Goal: Task Accomplishment & Management: Complete application form

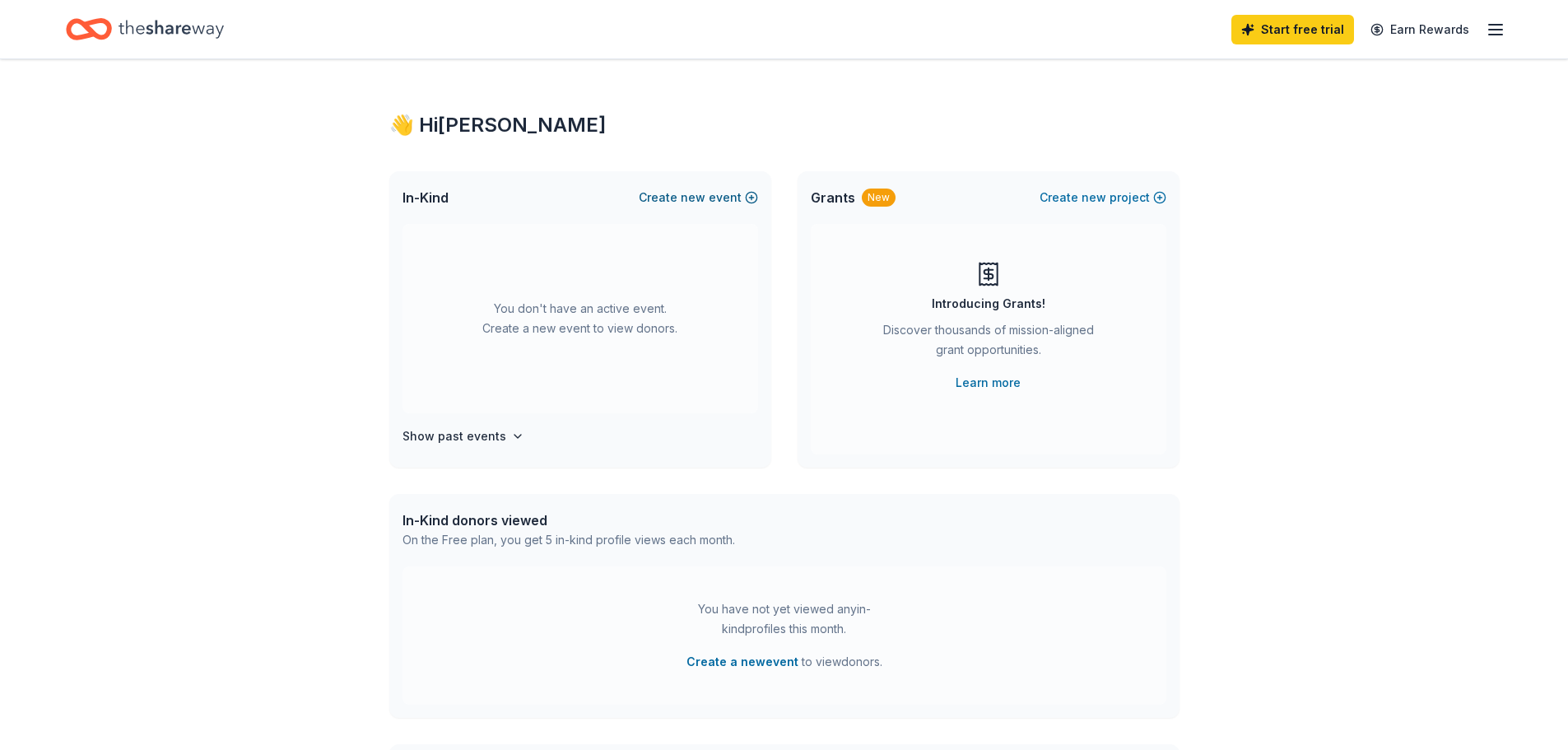
click at [705, 189] on span "new" at bounding box center [693, 197] width 25 height 20
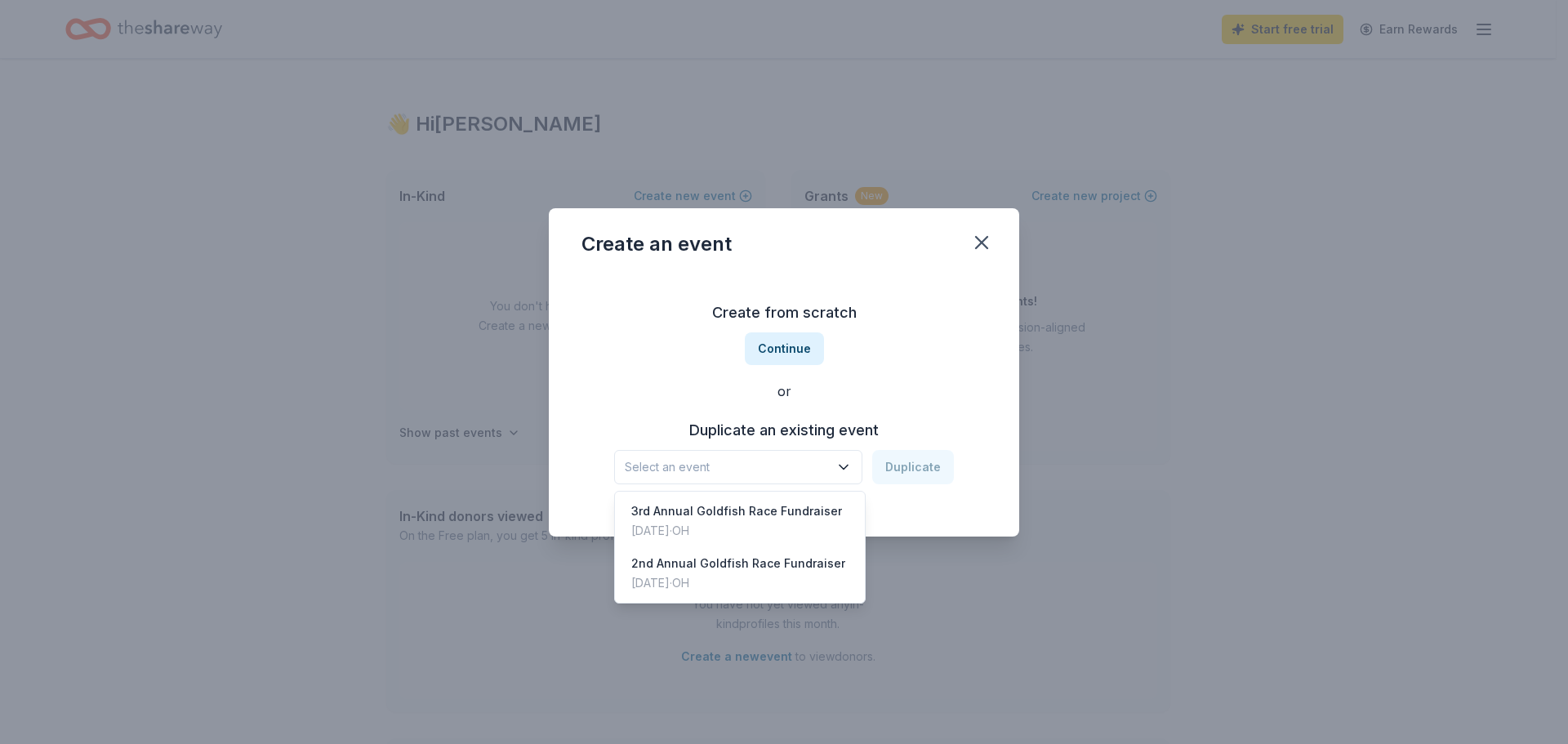
click at [730, 469] on span "Select an event" at bounding box center [727, 467] width 204 height 20
click at [726, 520] on div "3rd Annual Goldfish Race Fundraiser" at bounding box center [736, 511] width 210 height 20
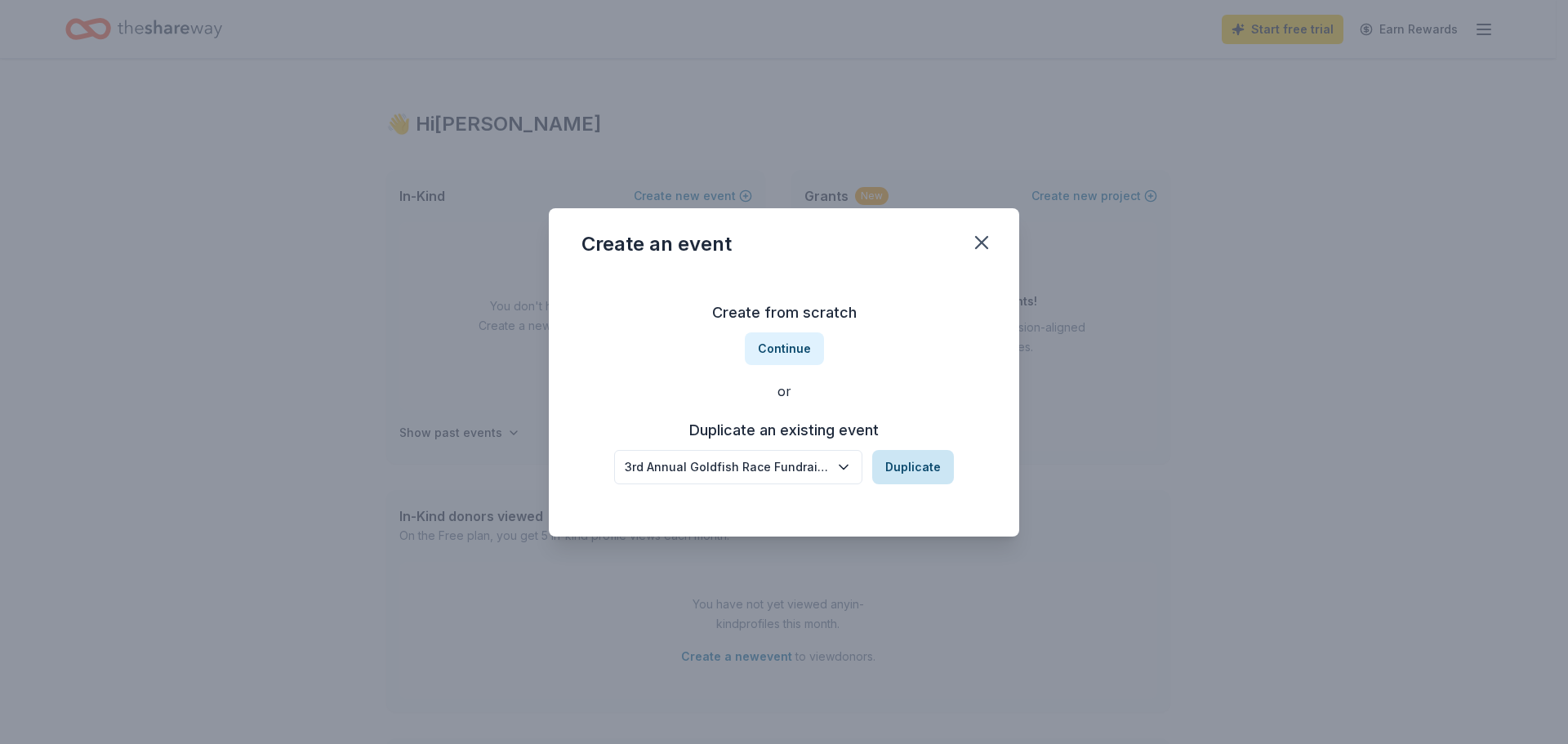
click at [901, 468] on button "Duplicate" at bounding box center [914, 467] width 82 height 34
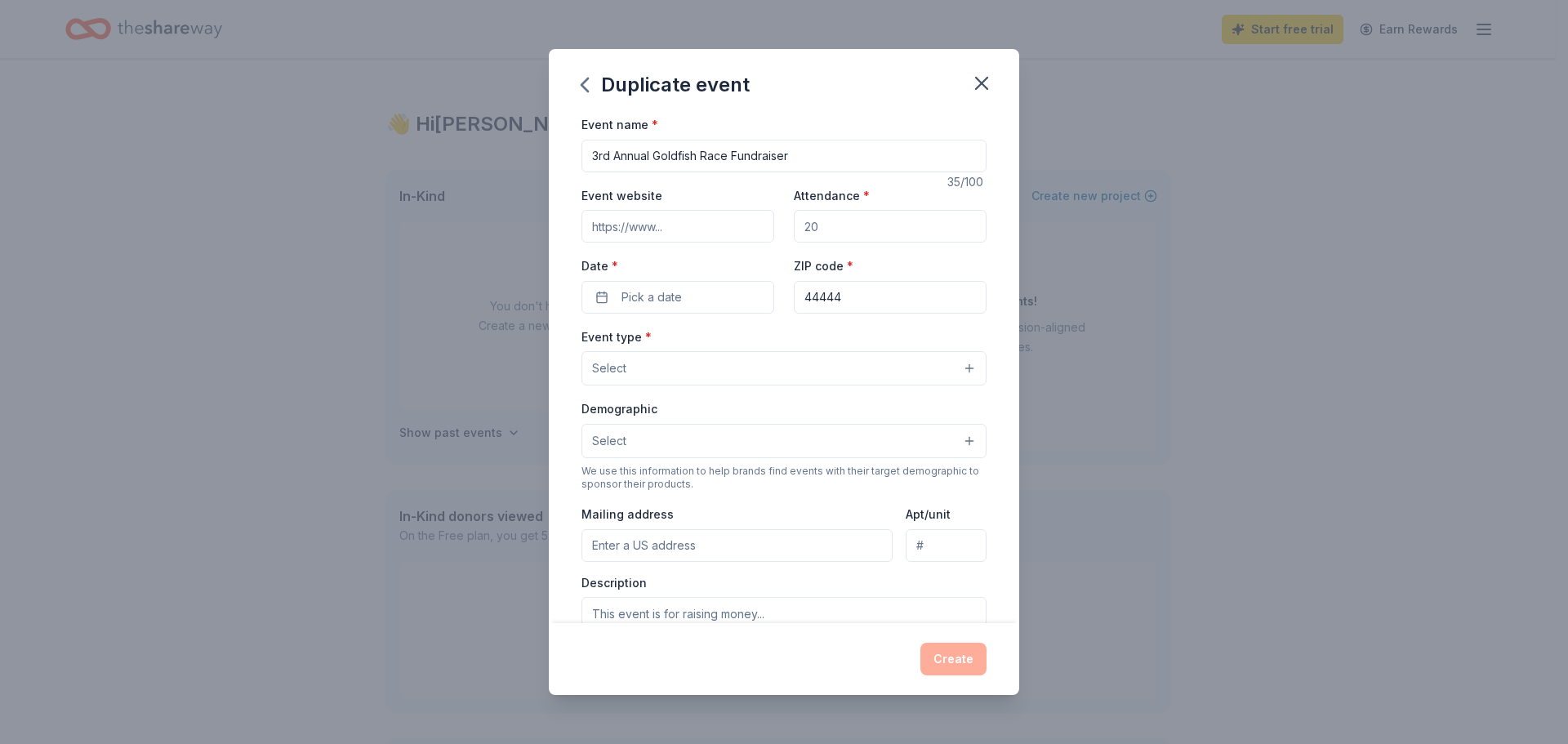
drag, startPoint x: 825, startPoint y: 226, endPoint x: 770, endPoint y: 234, distance: 55.6
click at [770, 234] on div "Event website Attendance * Date * Pick a date ZIP code * 44444" at bounding box center [784, 249] width 405 height 129
type input "200"
click at [668, 222] on input "Event website" at bounding box center [678, 227] width 193 height 33
click at [668, 298] on span "Pick a date" at bounding box center [652, 297] width 61 height 20
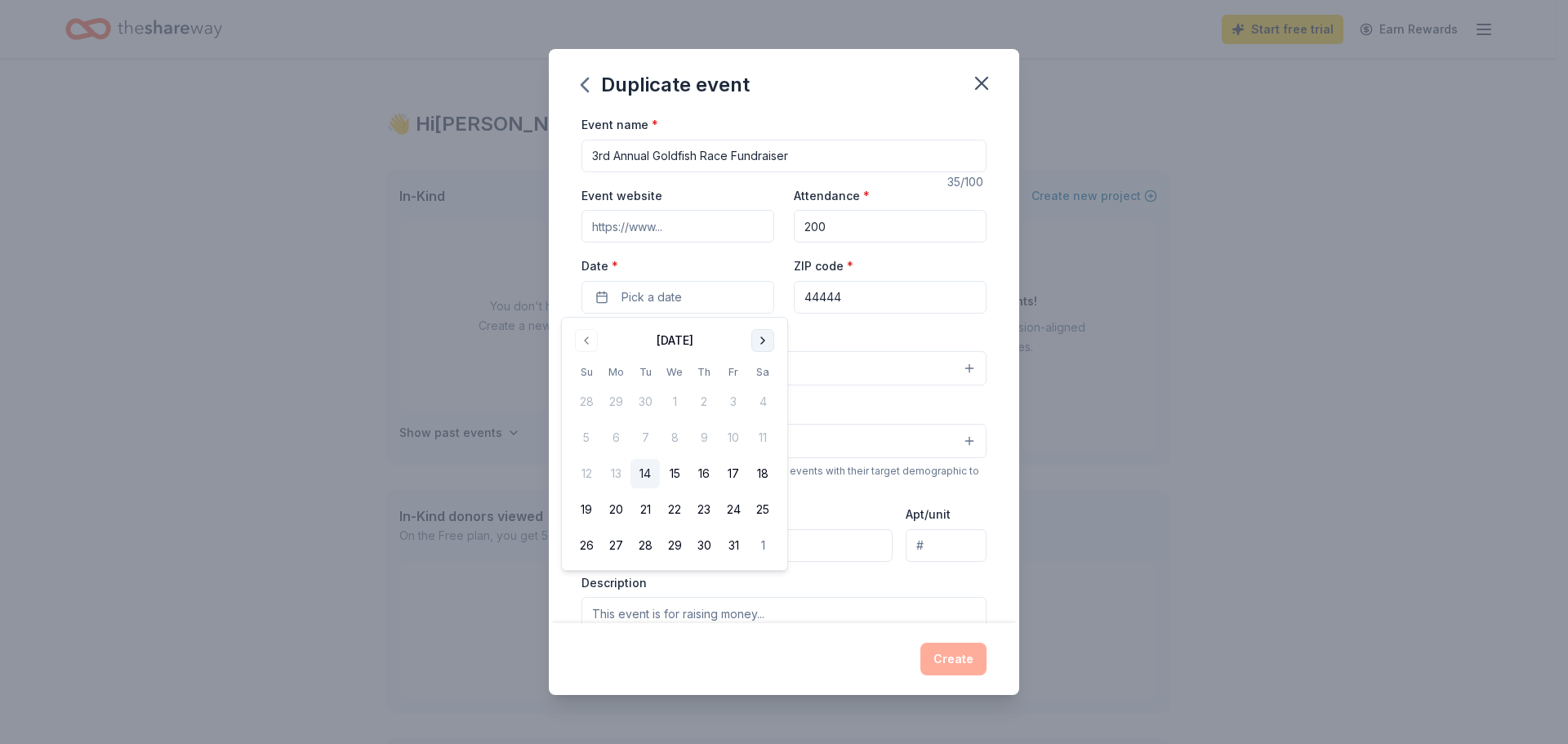
click at [764, 339] on button "Go to next month" at bounding box center [763, 341] width 23 height 23
click at [772, 508] on button "22" at bounding box center [763, 509] width 30 height 30
click at [881, 333] on div "Event type * Select" at bounding box center [784, 356] width 405 height 60
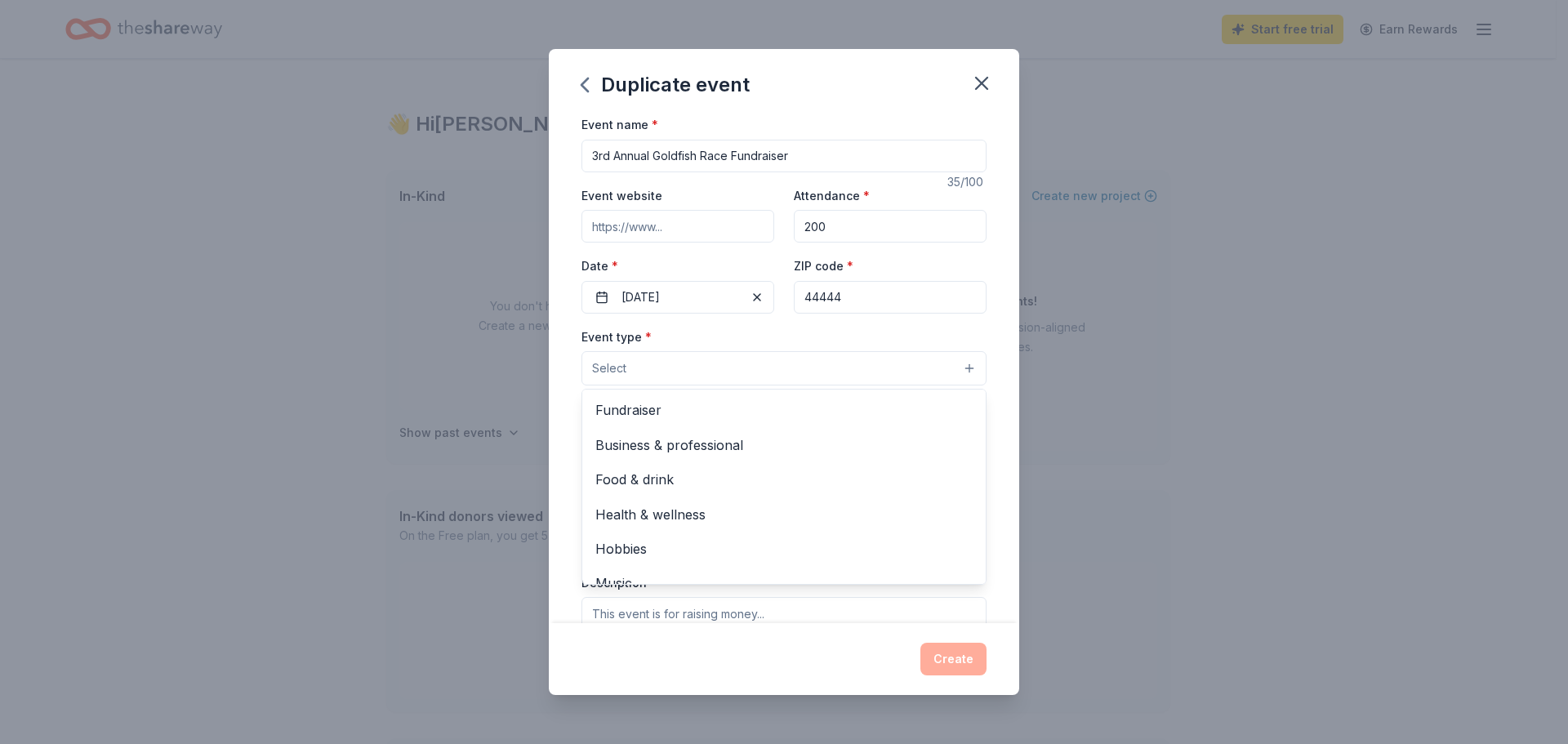
click at [663, 369] on button "Select" at bounding box center [784, 368] width 405 height 34
click at [657, 416] on span "Fundraiser" at bounding box center [784, 410] width 377 height 21
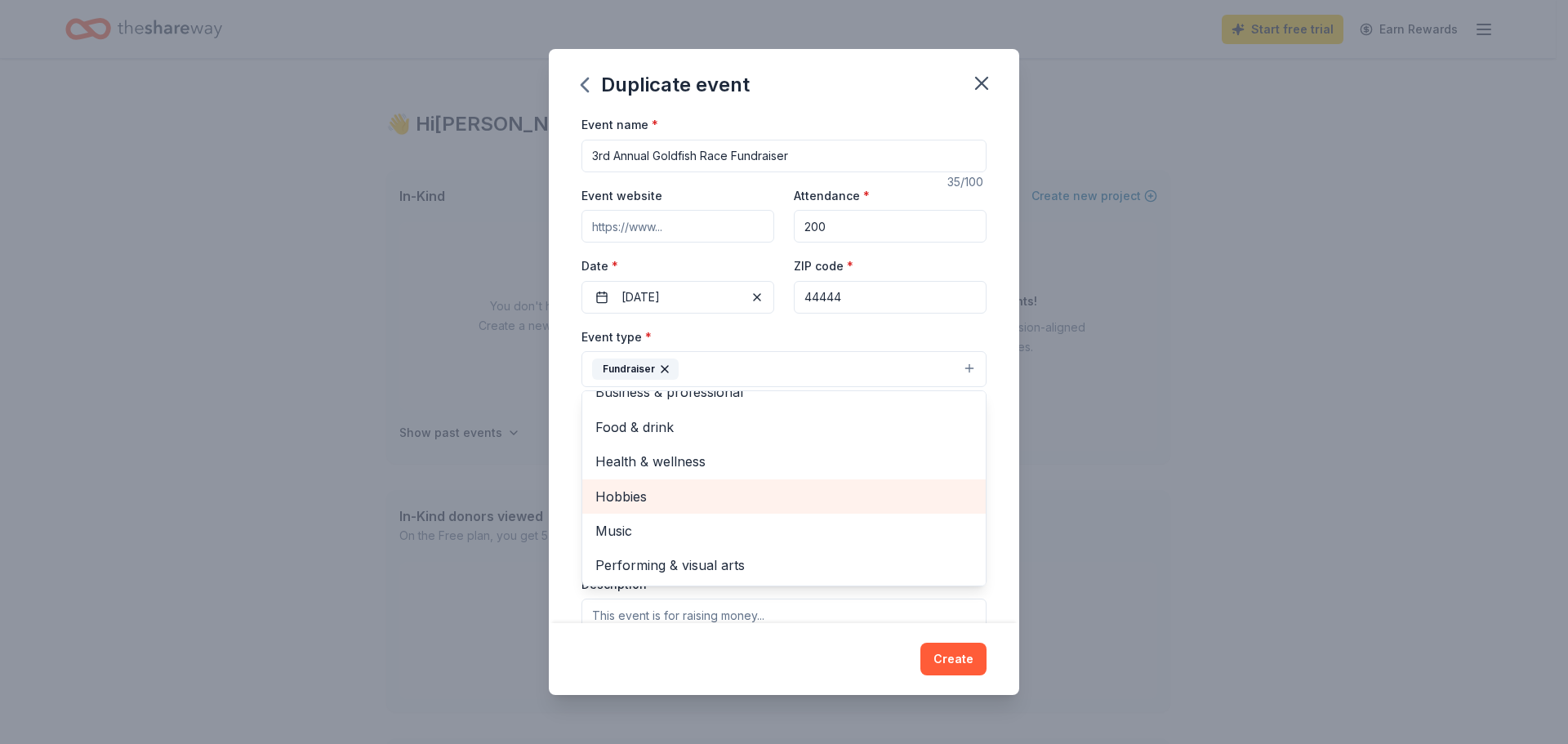
scroll to position [82, 0]
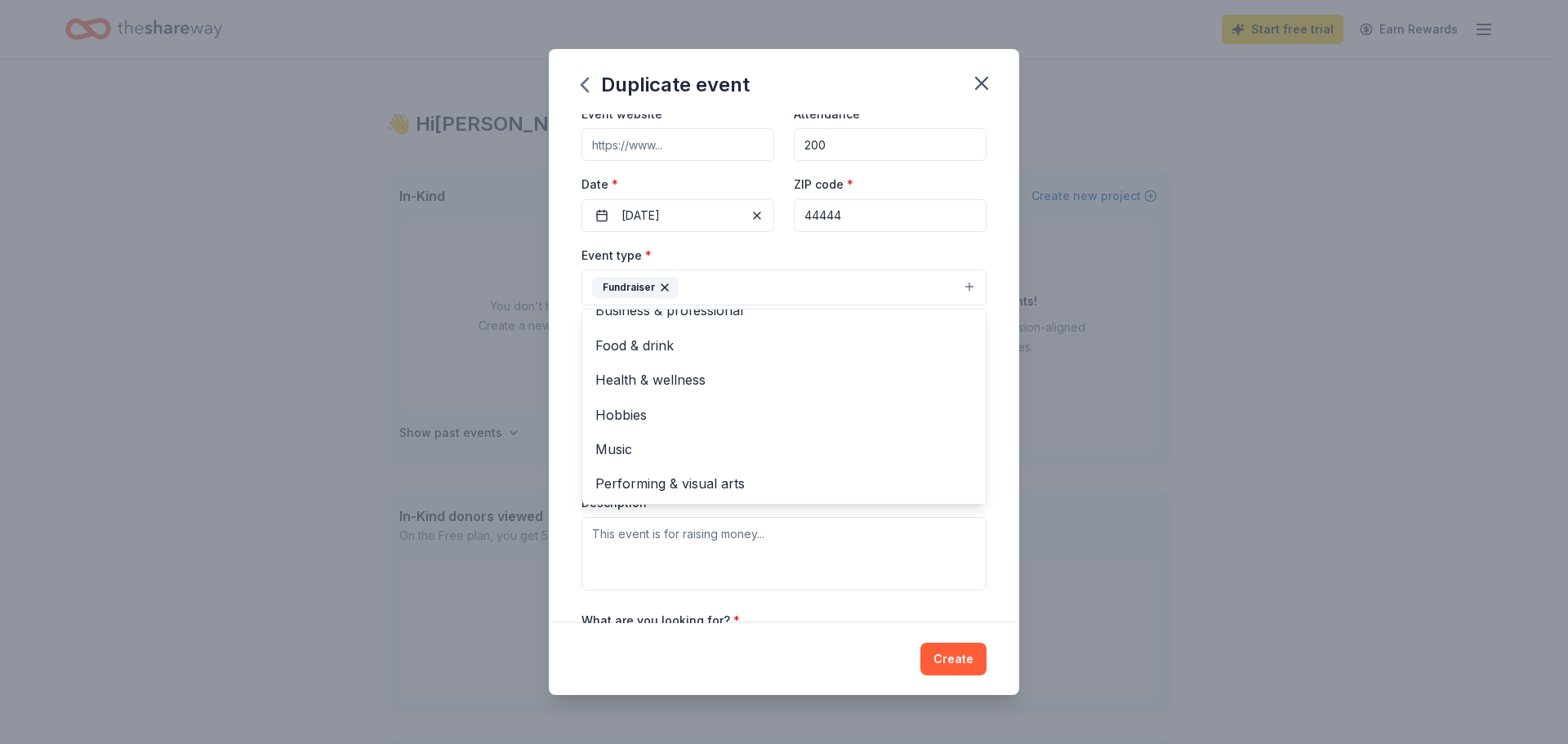
click at [986, 338] on div "Event name * 3rd Annual Goldfish Race Fundraiser 35 /100 Event website Attendan…" at bounding box center [784, 369] width 470 height 508
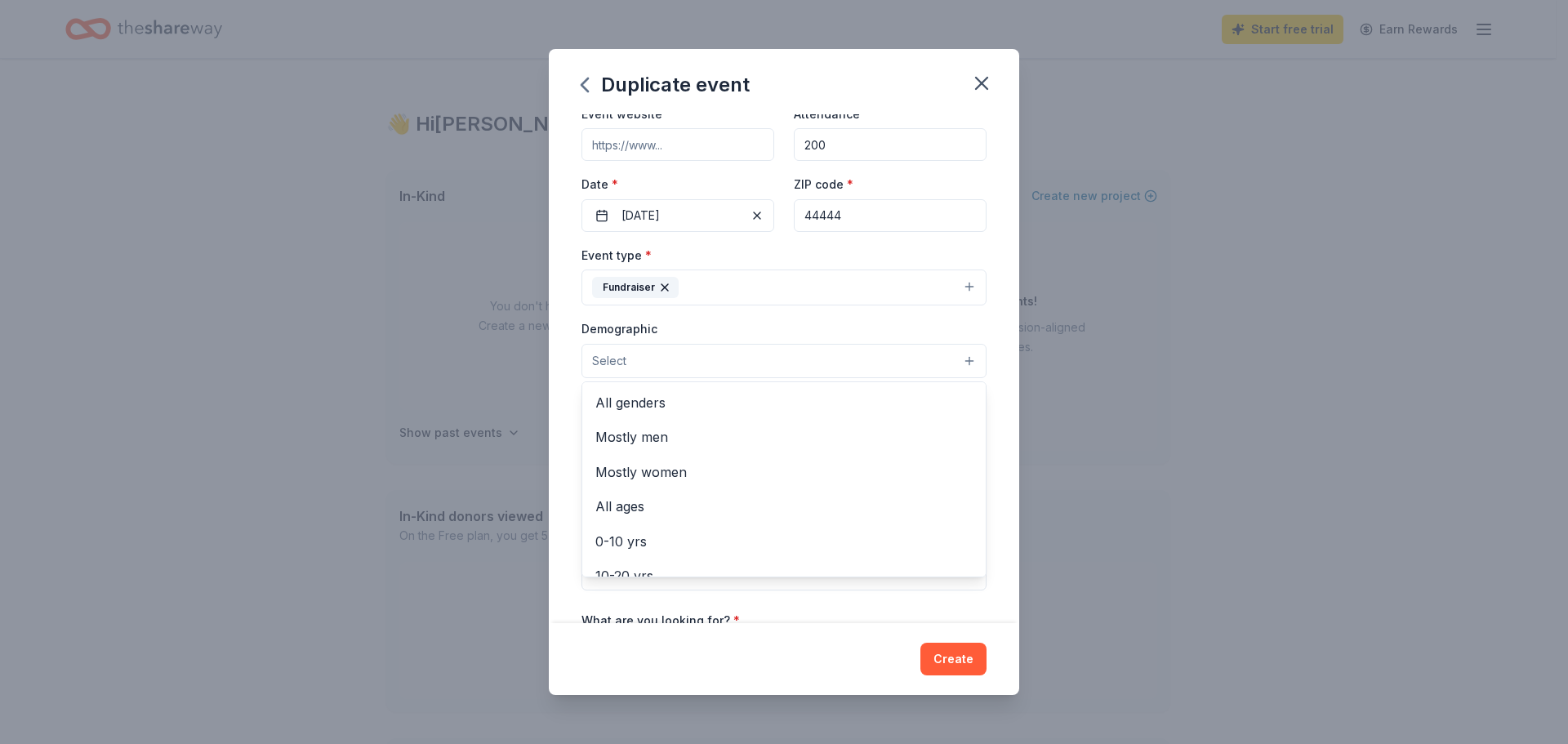
click at [726, 356] on button "Select" at bounding box center [784, 361] width 405 height 34
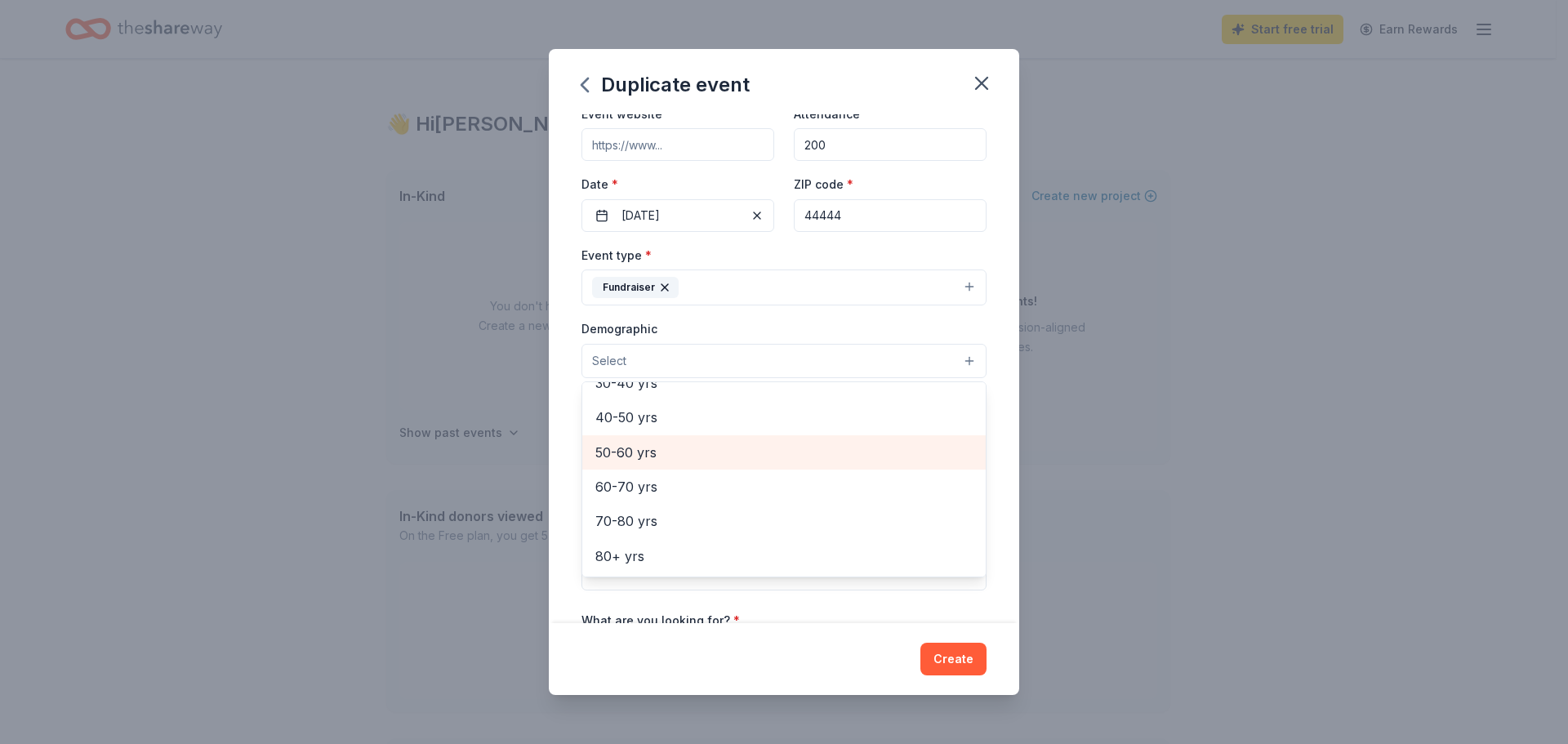
scroll to position [0, 0]
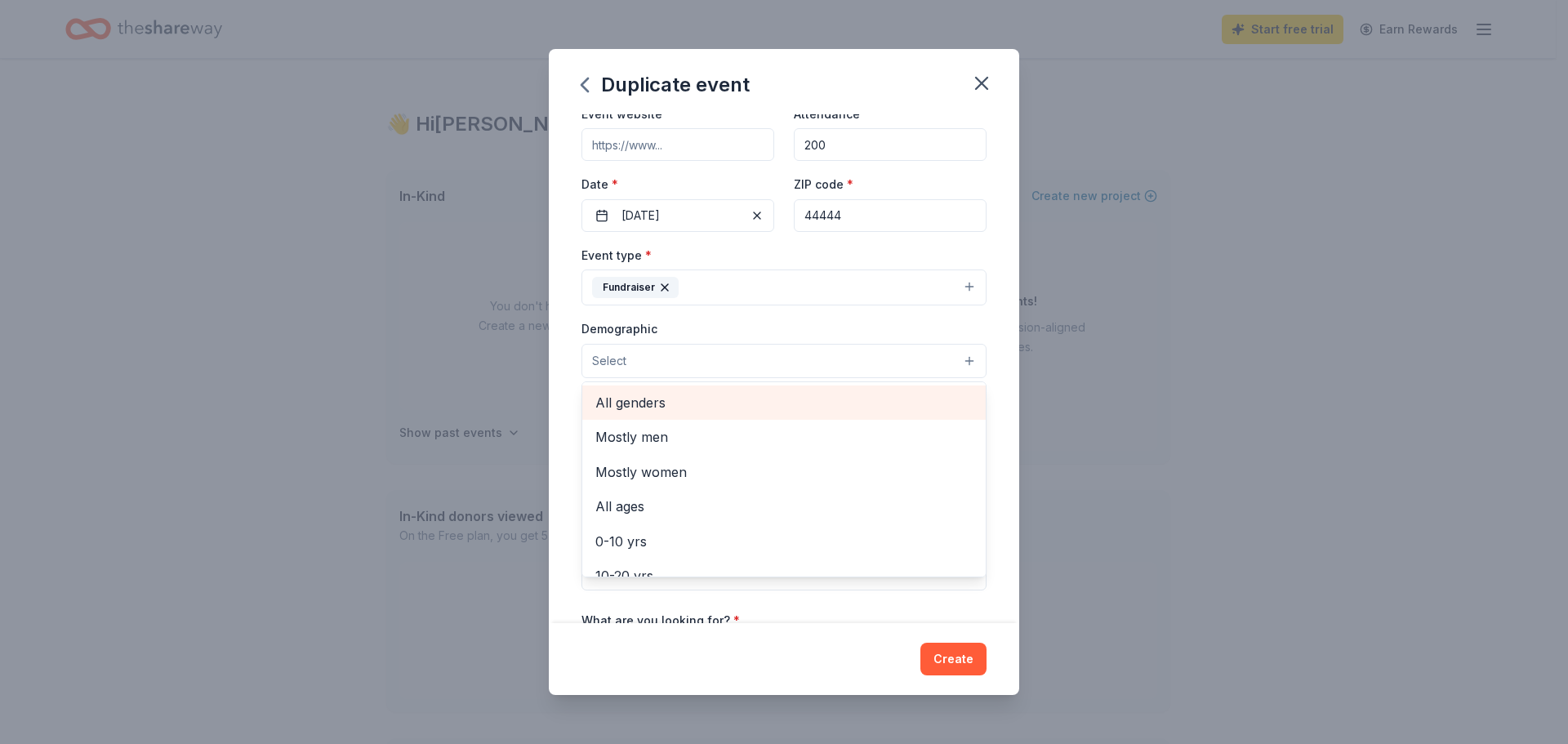
click at [669, 406] on span "All genders" at bounding box center [784, 402] width 377 height 21
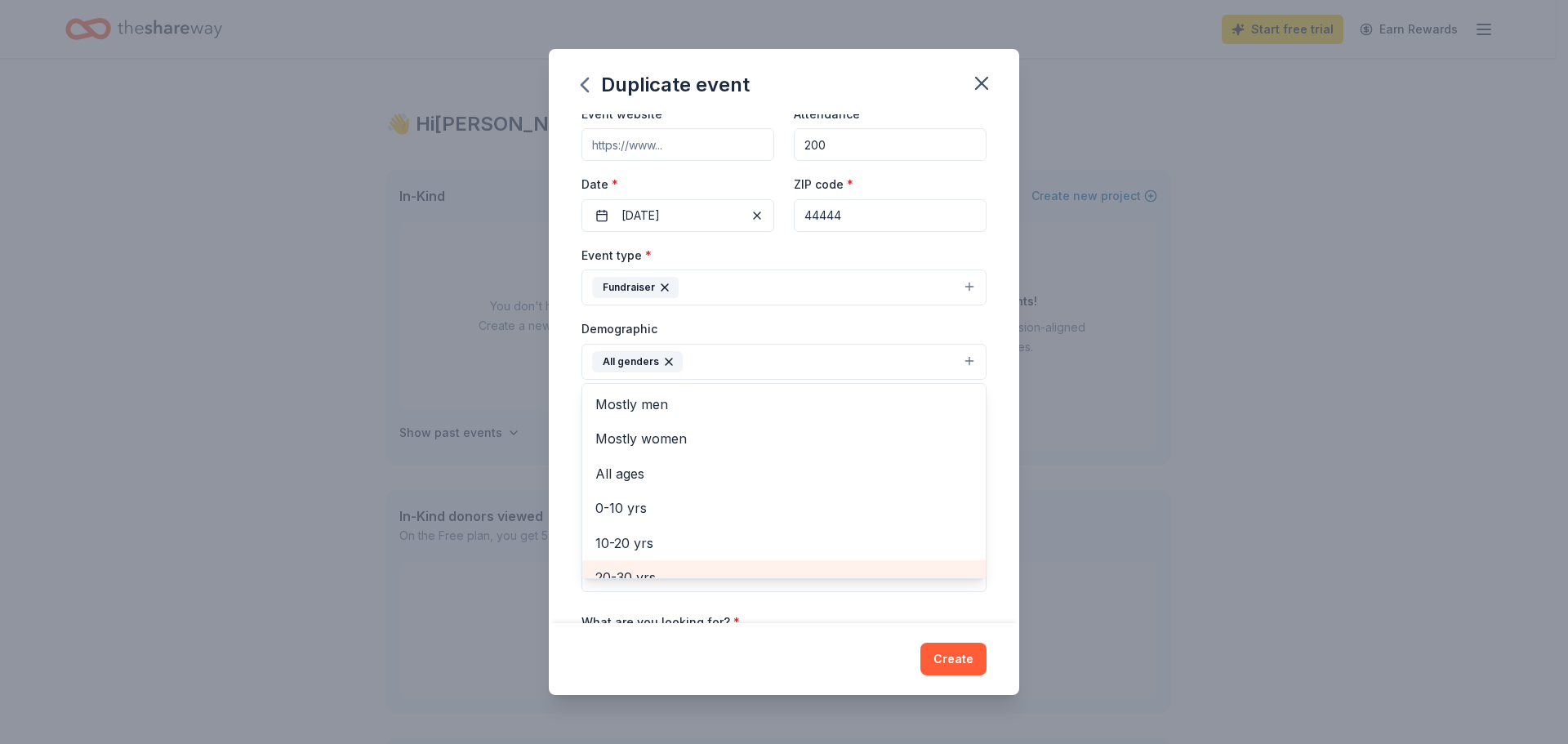
scroll to position [163, 0]
click at [994, 386] on div "Event name * 3rd Annual Goldfish Race Fundraiser 35 /100 Event website Attendan…" at bounding box center [784, 369] width 470 height 508
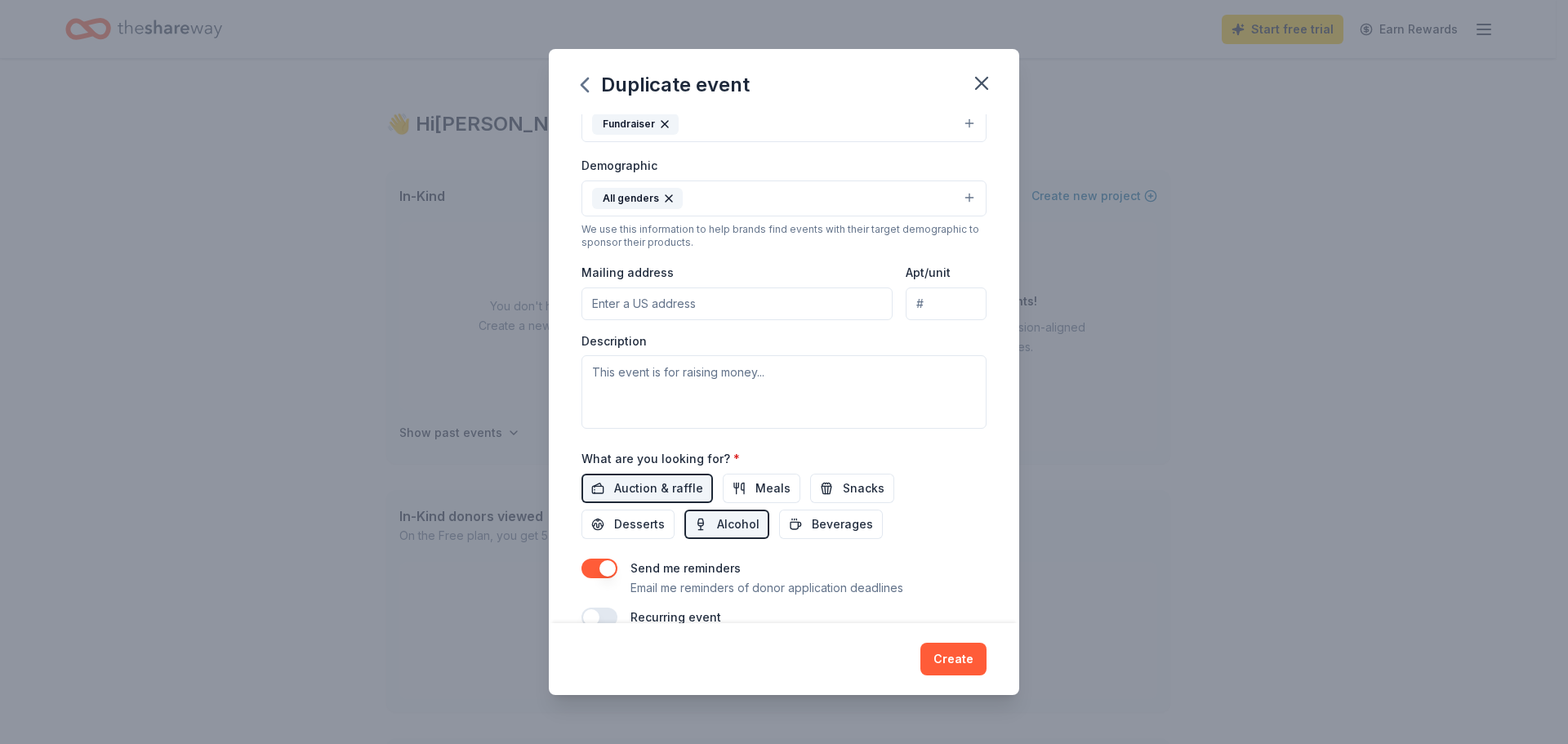
scroll to position [327, 0]
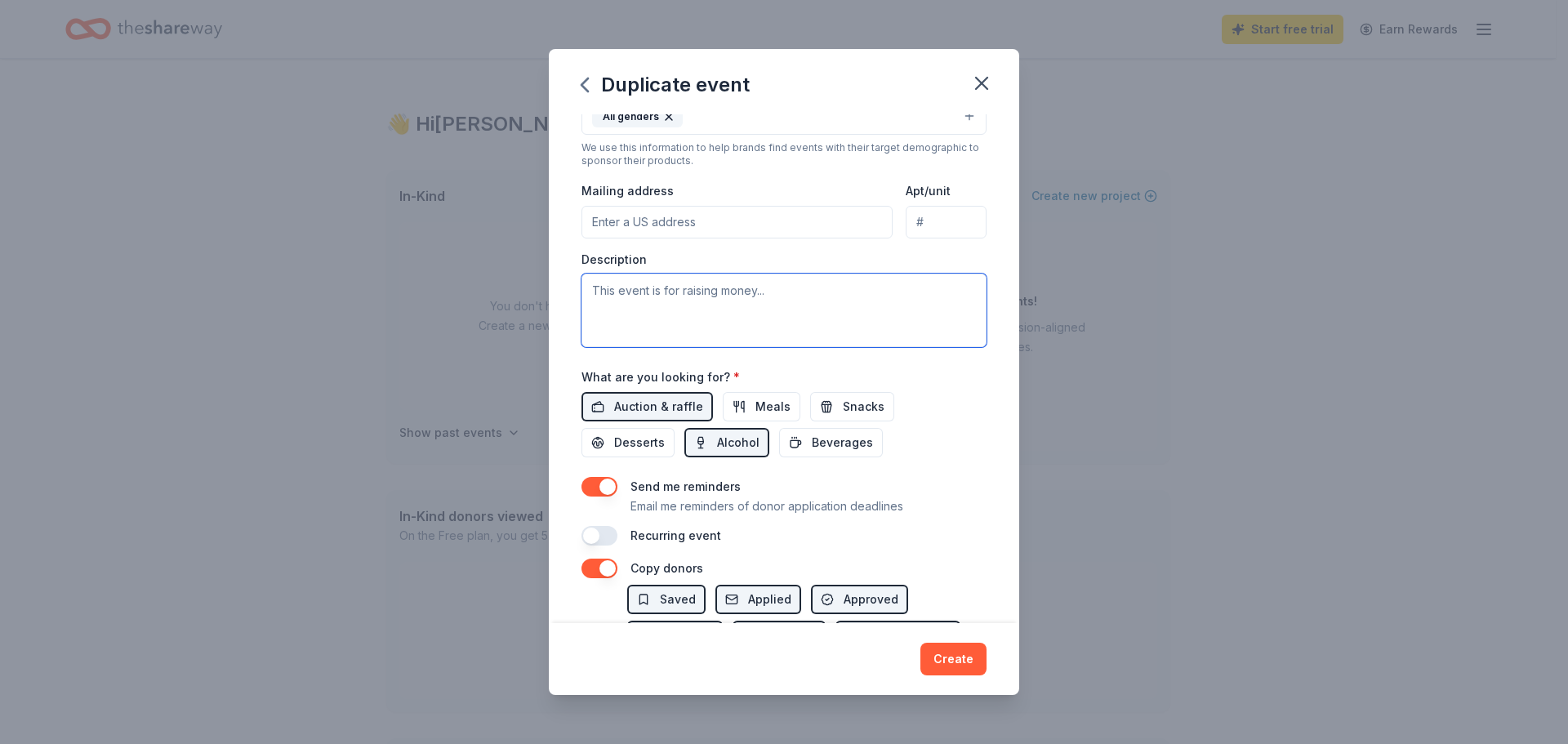
click at [670, 294] on textarea at bounding box center [784, 310] width 405 height 74
paste textarea "🐟 Join us for the Annual Tiger Sporting Club Goldfish Race! Enjoy an evening of…"
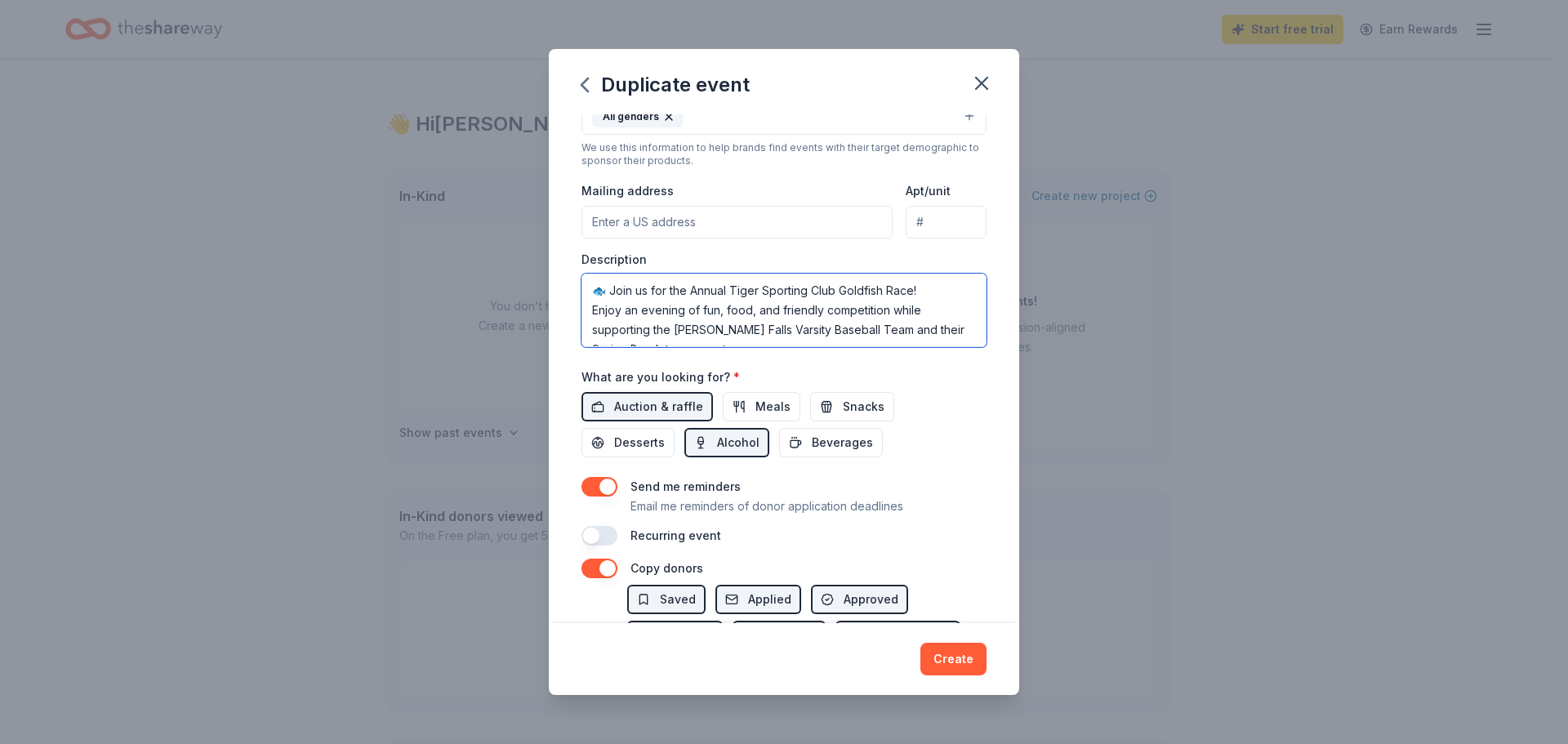
scroll to position [207, 0]
type textarea "🐟 Join us for the Annual Tiger Sporting Club Goldfish Race! Enjoy an evening of…"
click at [603, 490] on button "button" at bounding box center [599, 487] width 36 height 20
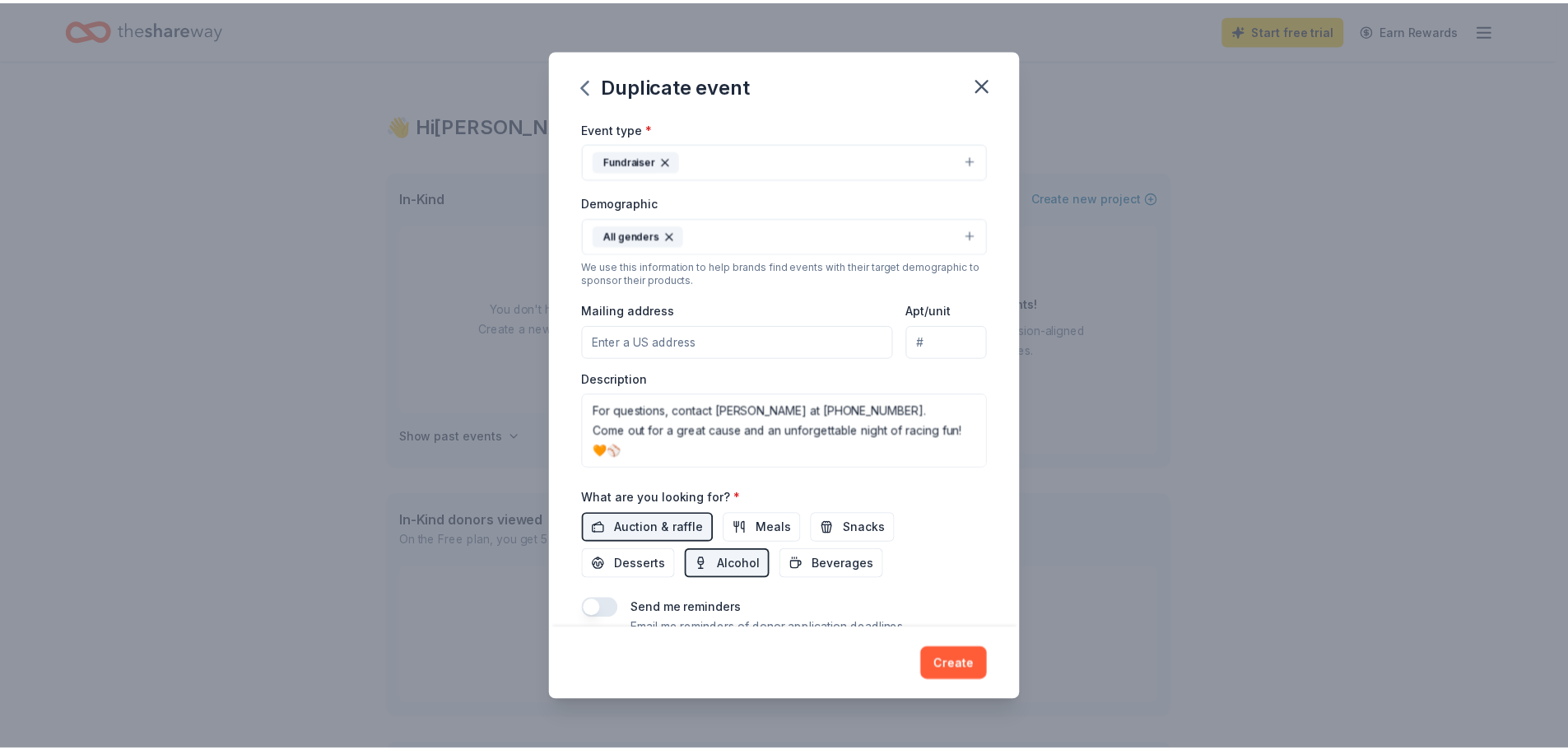
scroll to position [0, 0]
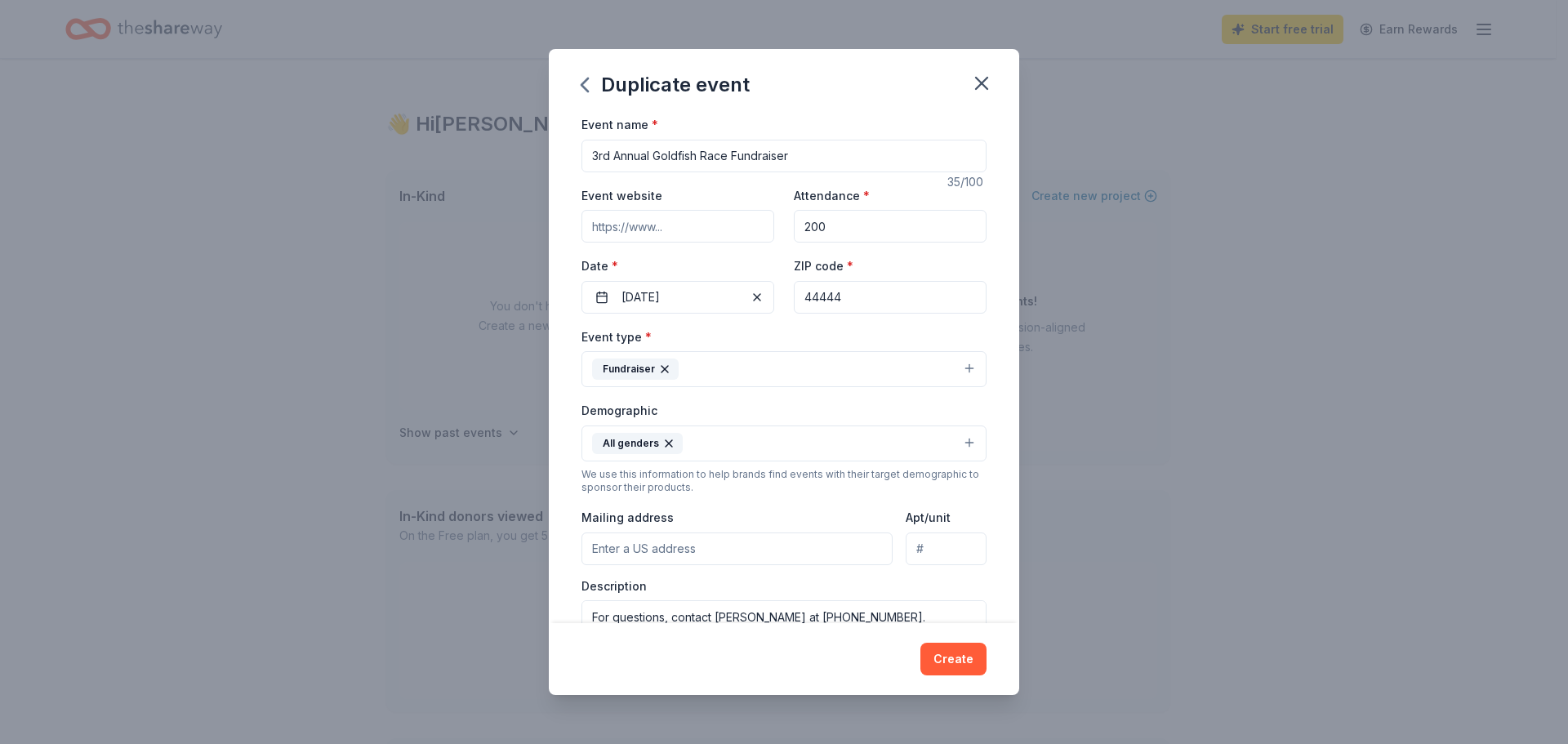
click at [959, 661] on button "Create" at bounding box center [953, 660] width 66 height 33
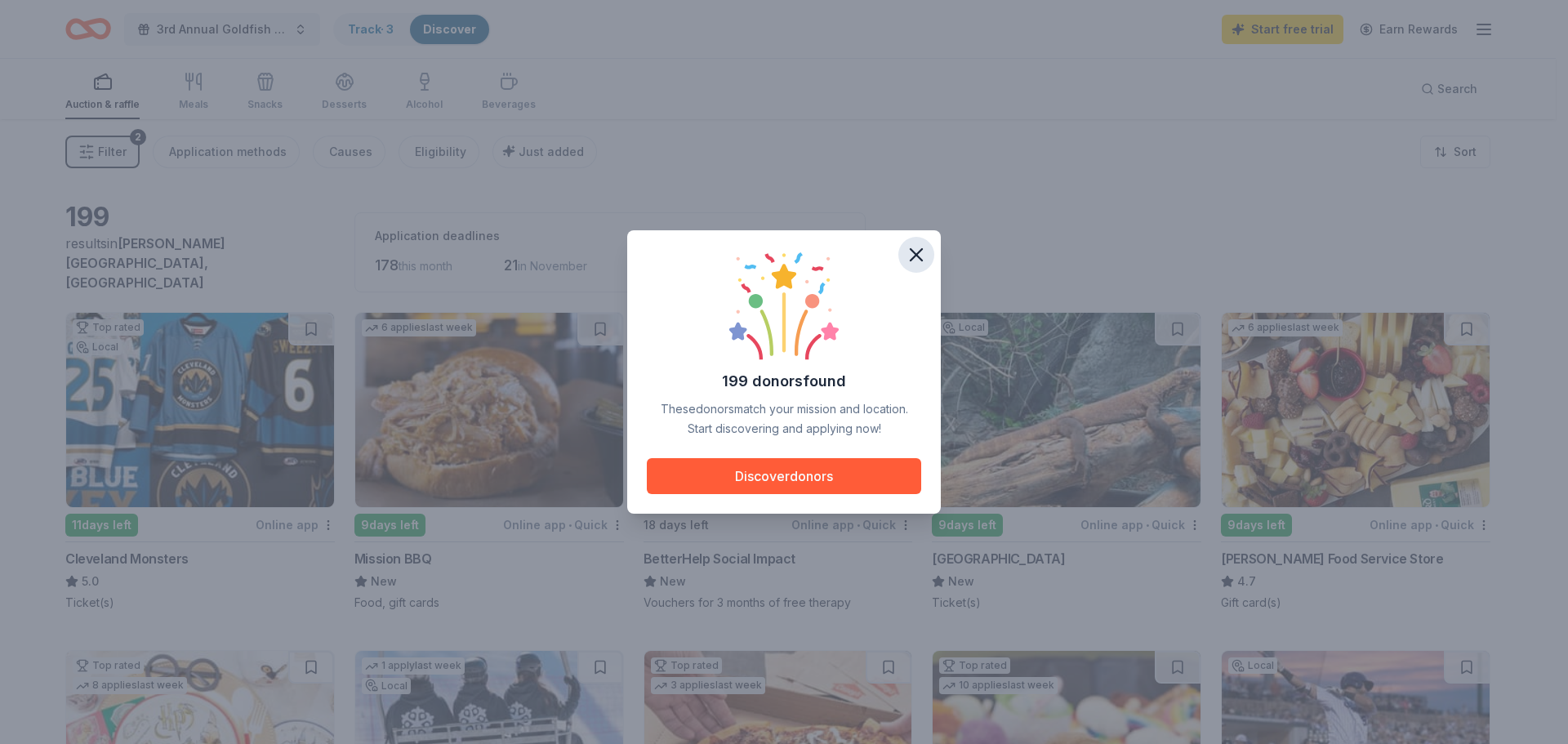
click at [914, 255] on icon "button" at bounding box center [916, 255] width 23 height 23
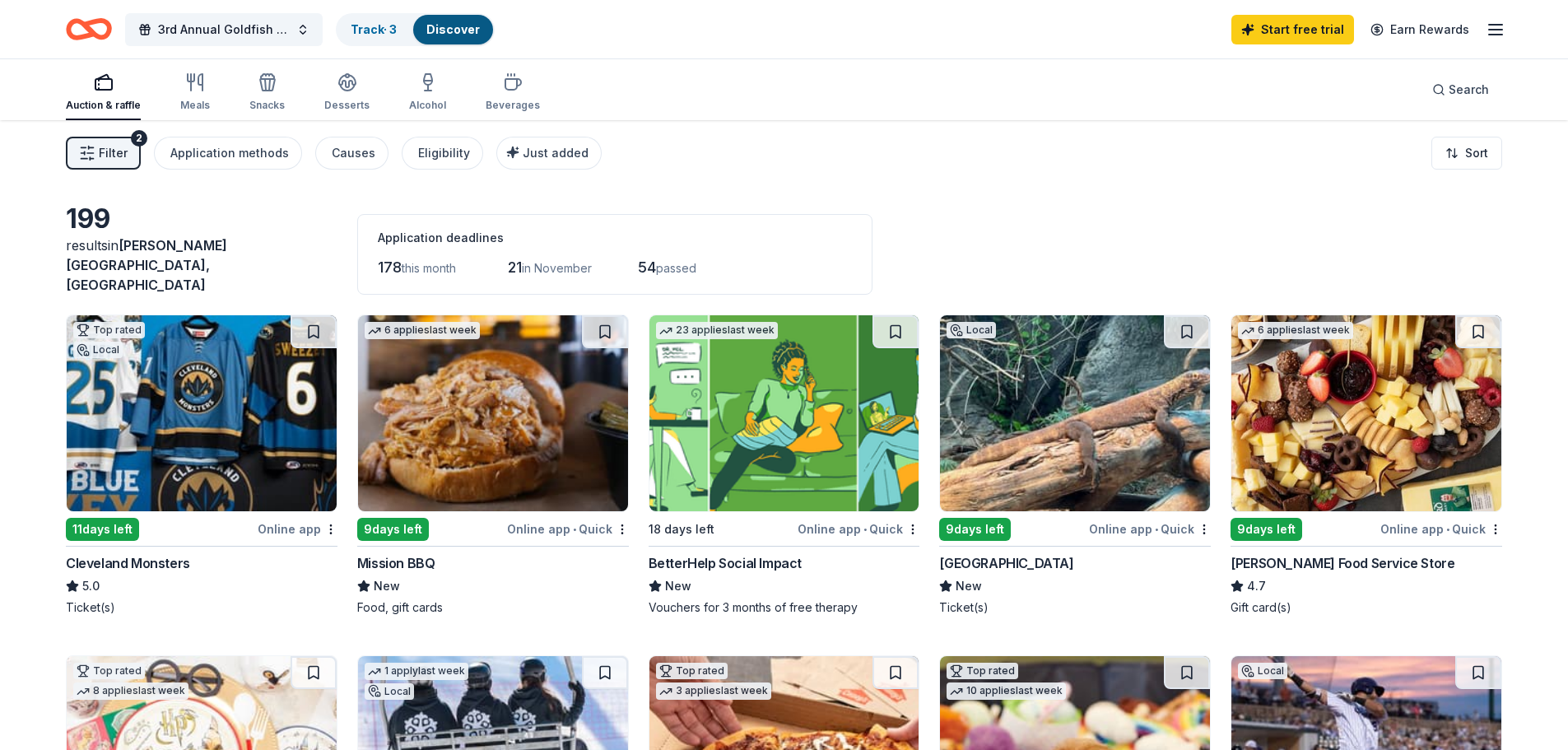
click at [449, 457] on img at bounding box center [493, 414] width 270 height 196
click at [231, 419] on img at bounding box center [201, 414] width 270 height 196
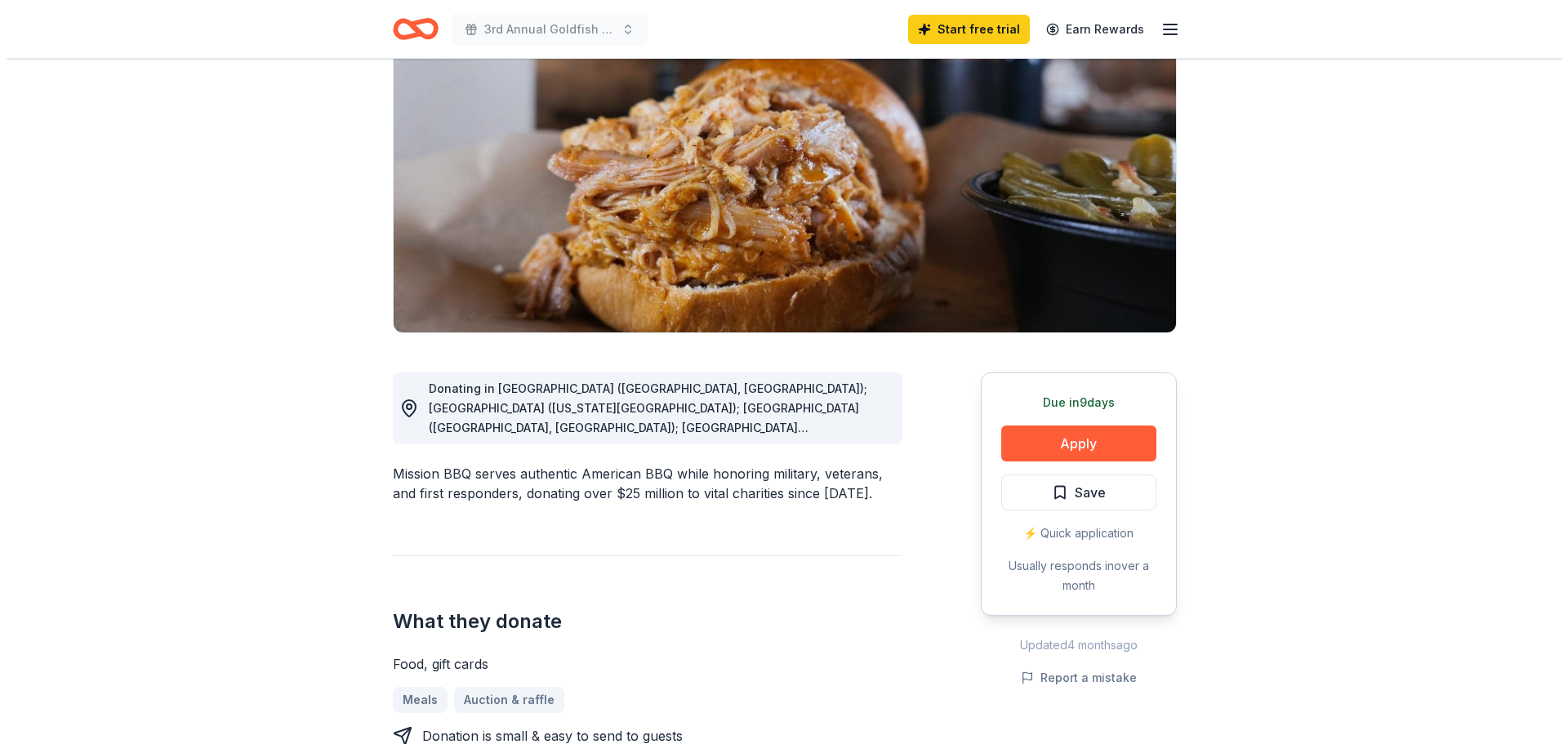
scroll to position [245, 0]
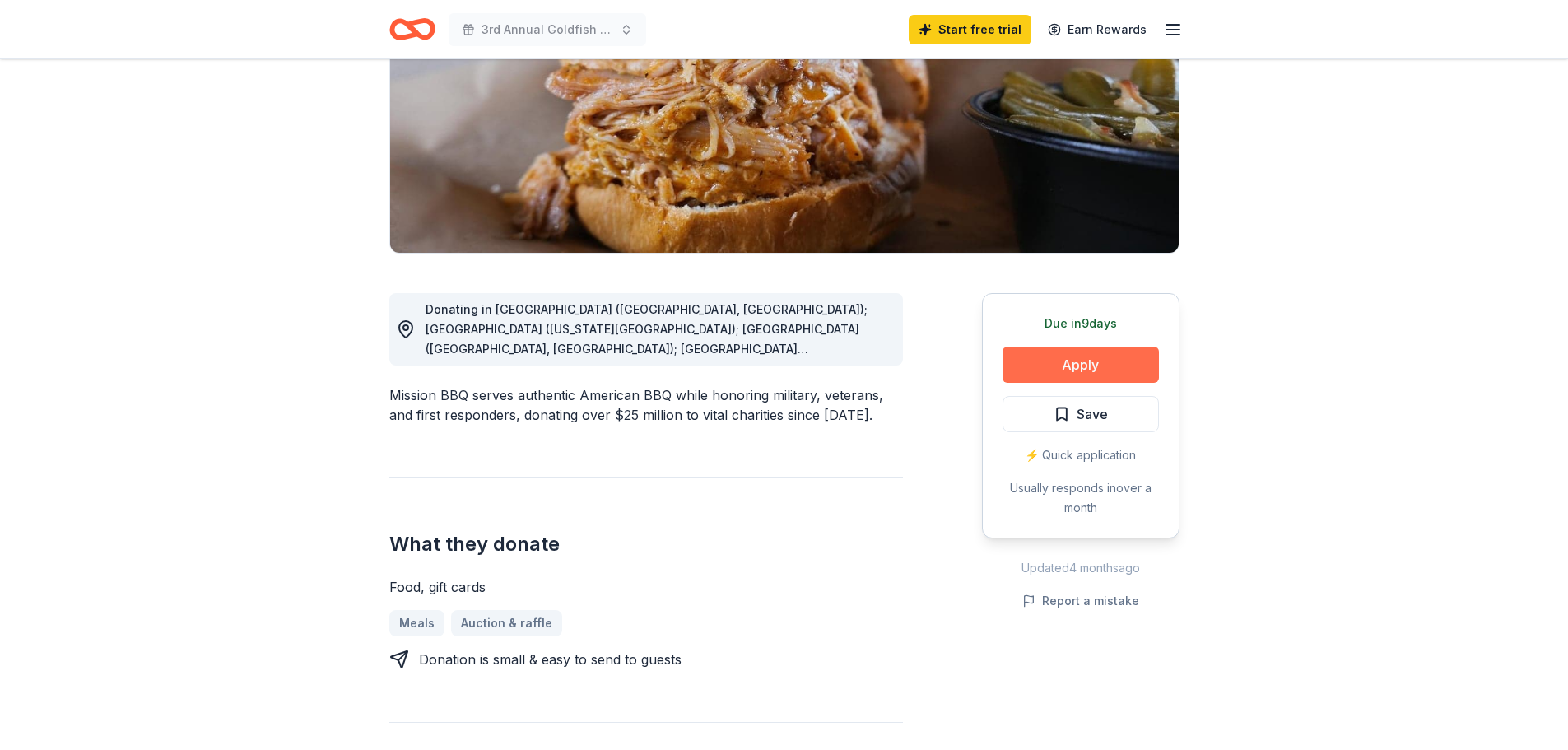
click at [1061, 366] on button "Apply" at bounding box center [1081, 364] width 157 height 36
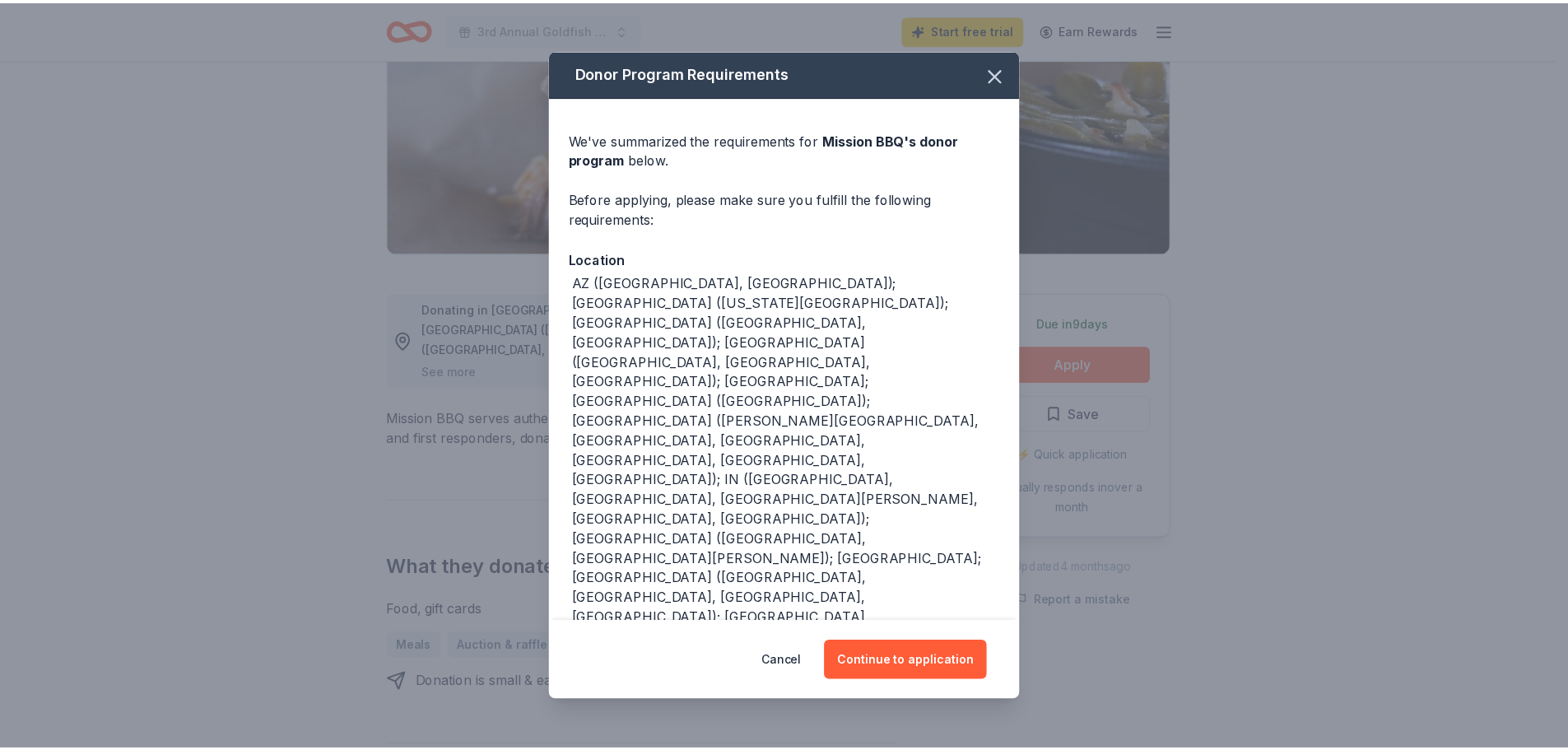
scroll to position [60, 0]
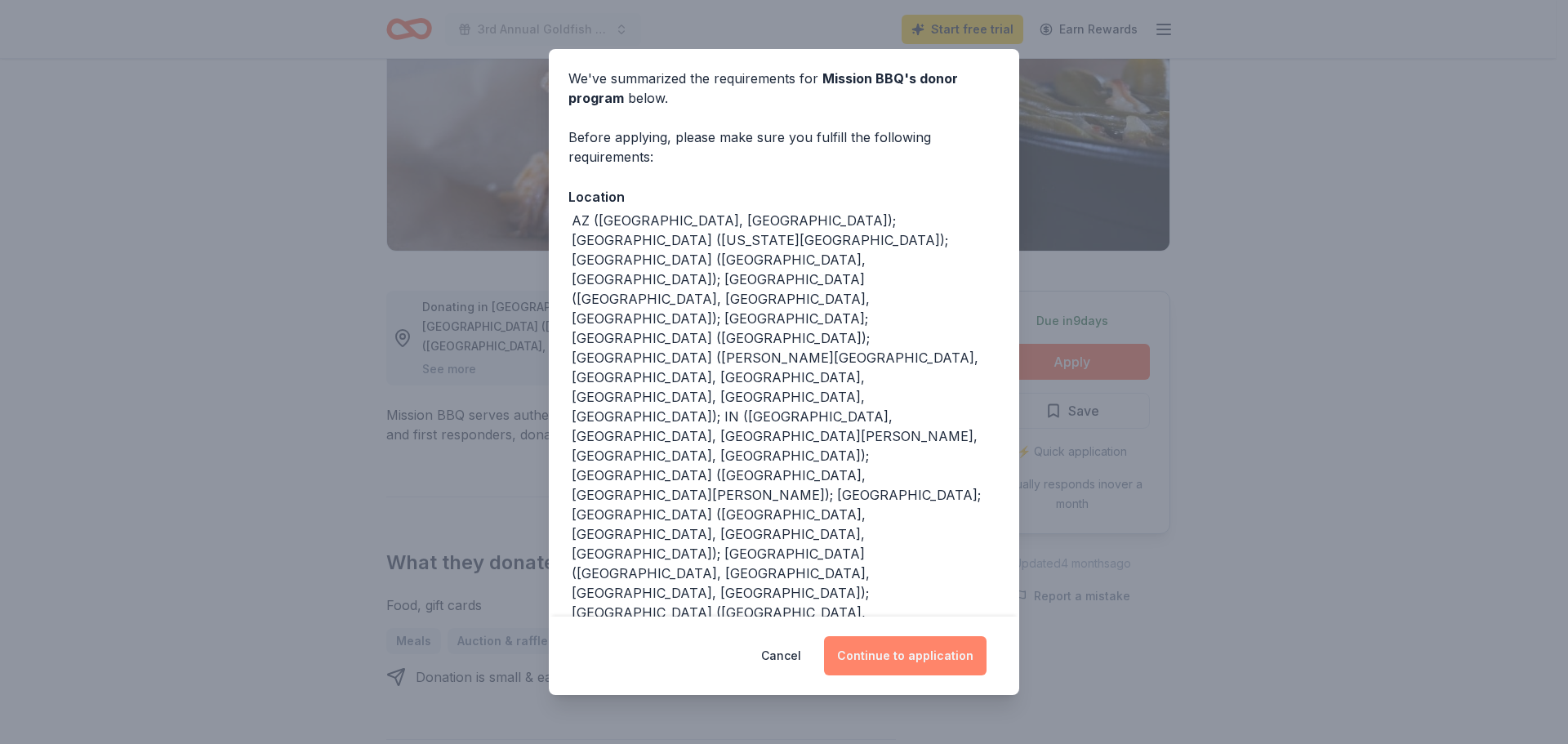
click at [883, 650] on button "Continue to application" at bounding box center [905, 655] width 163 height 39
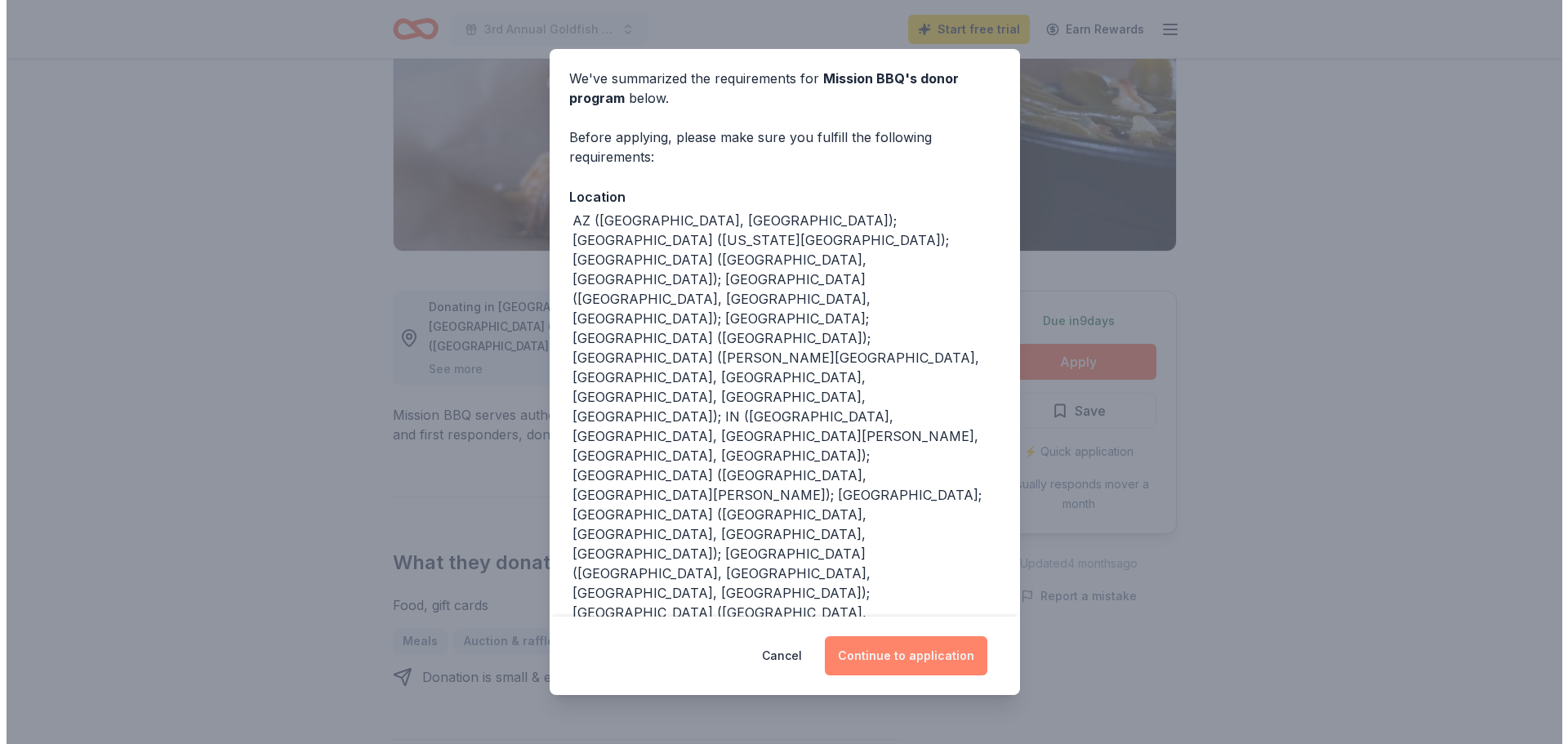
scroll to position [43, 0]
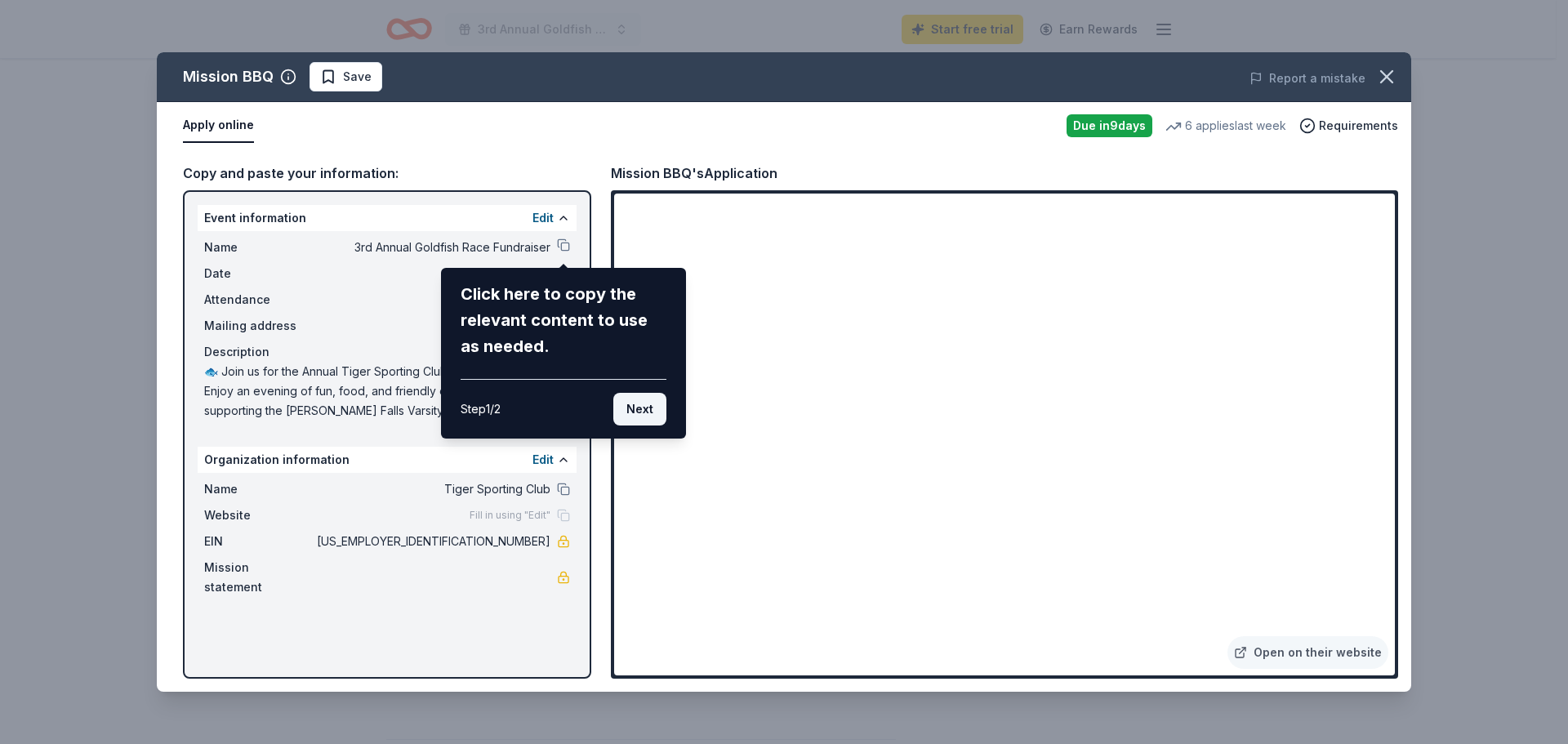
click at [640, 415] on button "Next" at bounding box center [640, 409] width 53 height 33
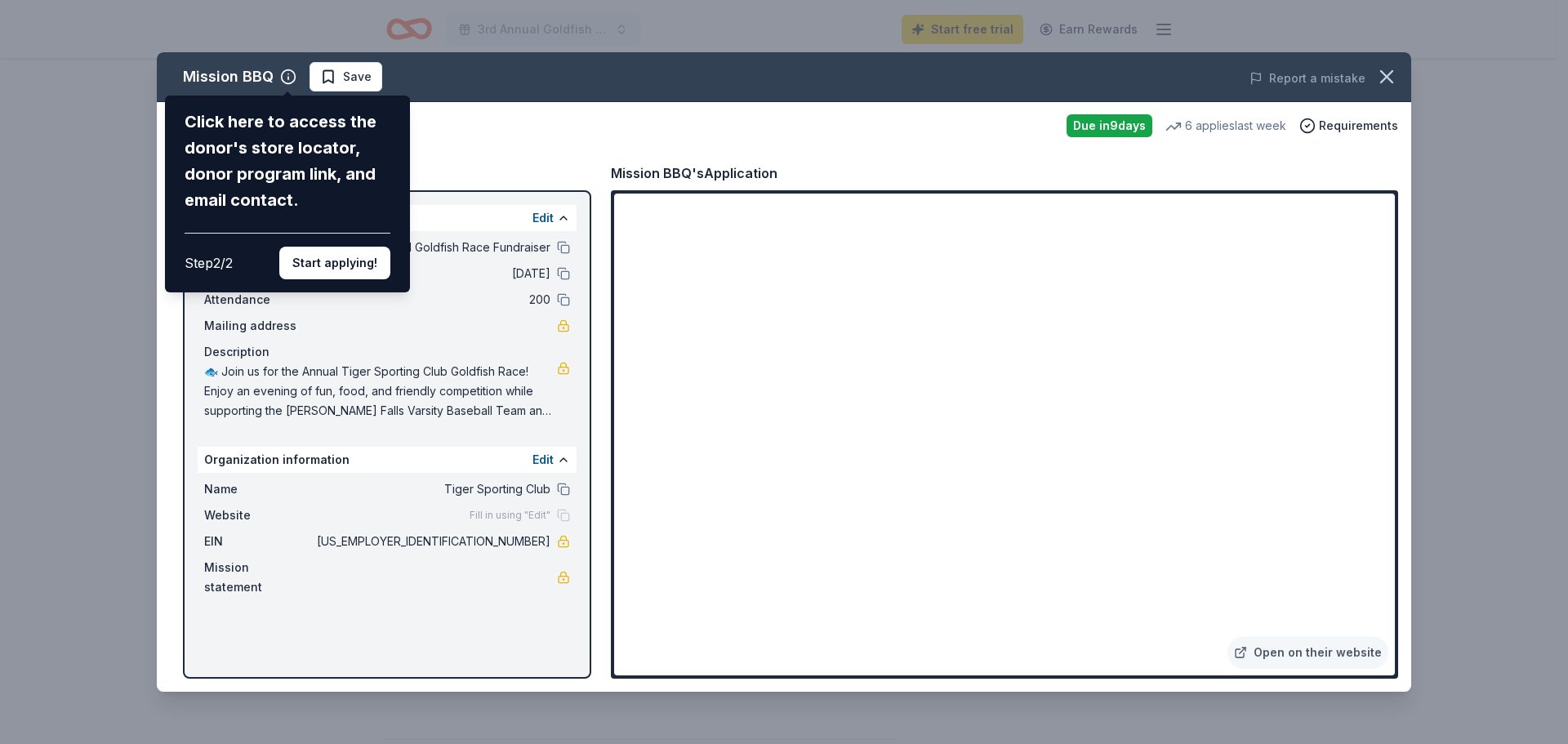
click at [360, 260] on button "Start applying!" at bounding box center [335, 263] width 111 height 33
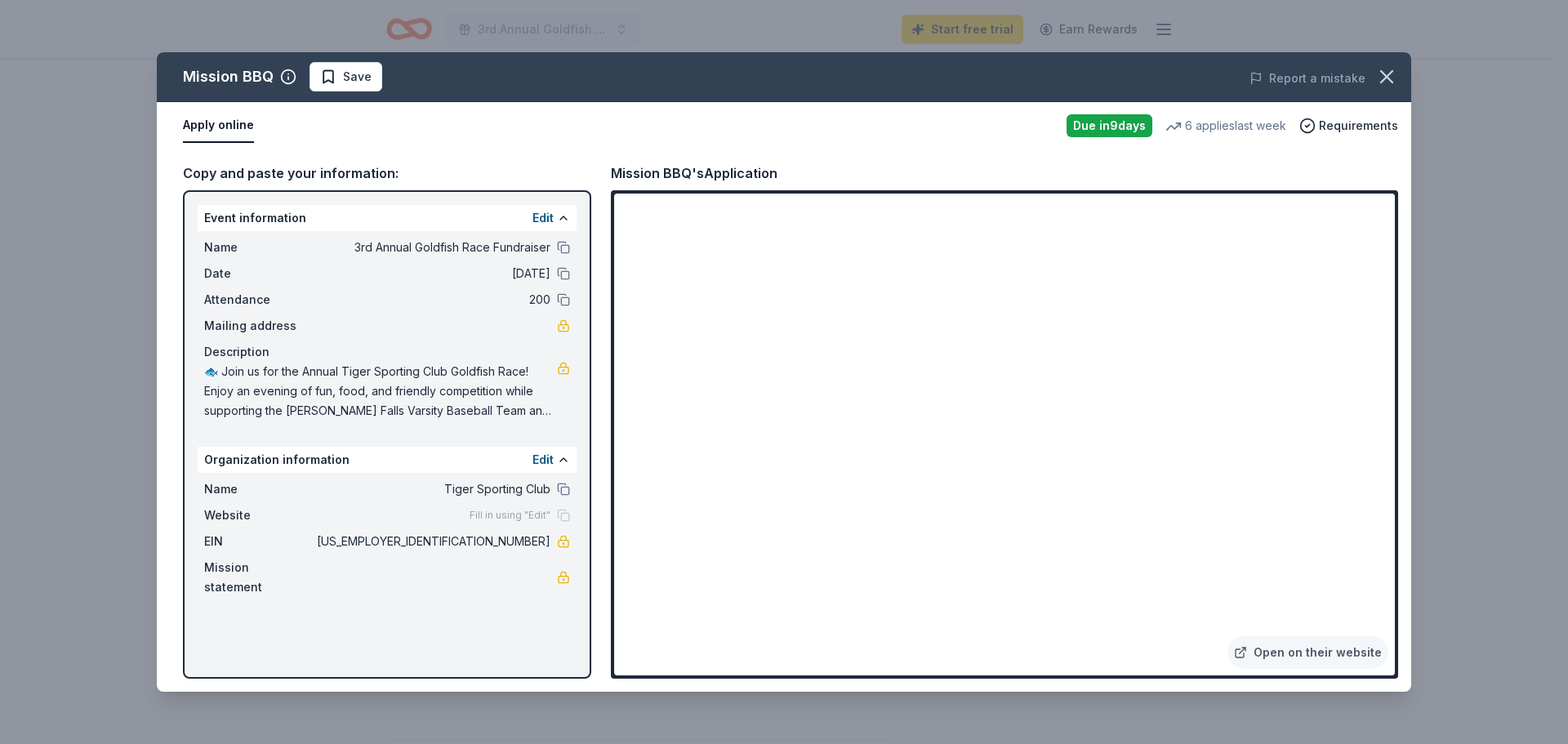
drag, startPoint x: 1387, startPoint y: 282, endPoint x: 1384, endPoint y: 361, distance: 79.1
click at [1387, 355] on div "Mission BBQ Save Report a mistake Apply online Due in 9 days 6 applies last wee…" at bounding box center [783, 372] width 1254 height 640
click at [1110, 121] on div "Mission BBQ Save Report a mistake Apply online Due in 9 days 6 applies last wee…" at bounding box center [783, 372] width 1254 height 640
click at [821, 356] on div "Mission BBQ Save Report a mistake Apply online Due in 9 days 6 applies last wee…" at bounding box center [783, 372] width 1254 height 640
click at [1295, 648] on div "Mission BBQ Save Report a mistake Apply online Due in 9 days 6 applies last wee…" at bounding box center [783, 372] width 1254 height 640
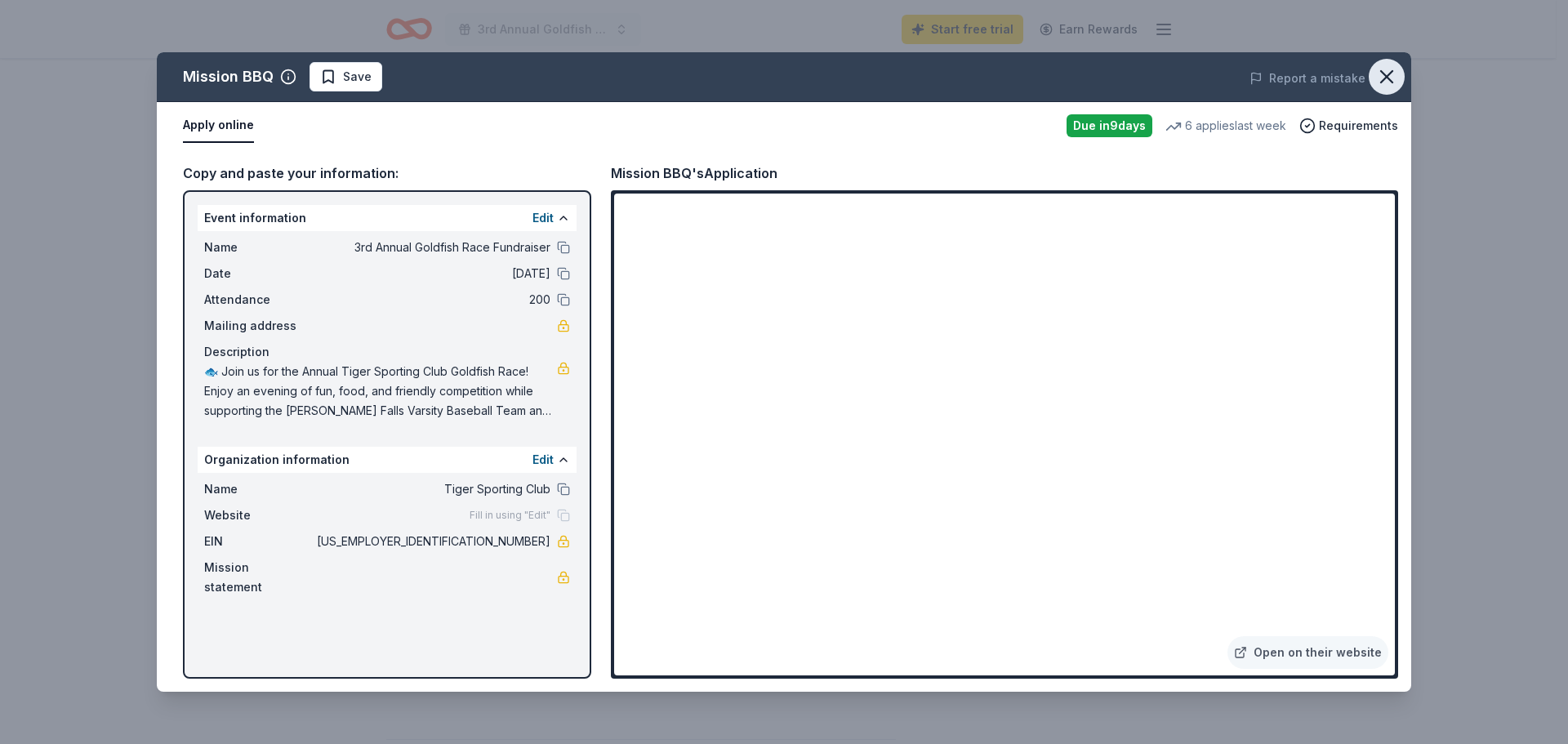
click at [1386, 75] on icon "button" at bounding box center [1386, 76] width 11 height 11
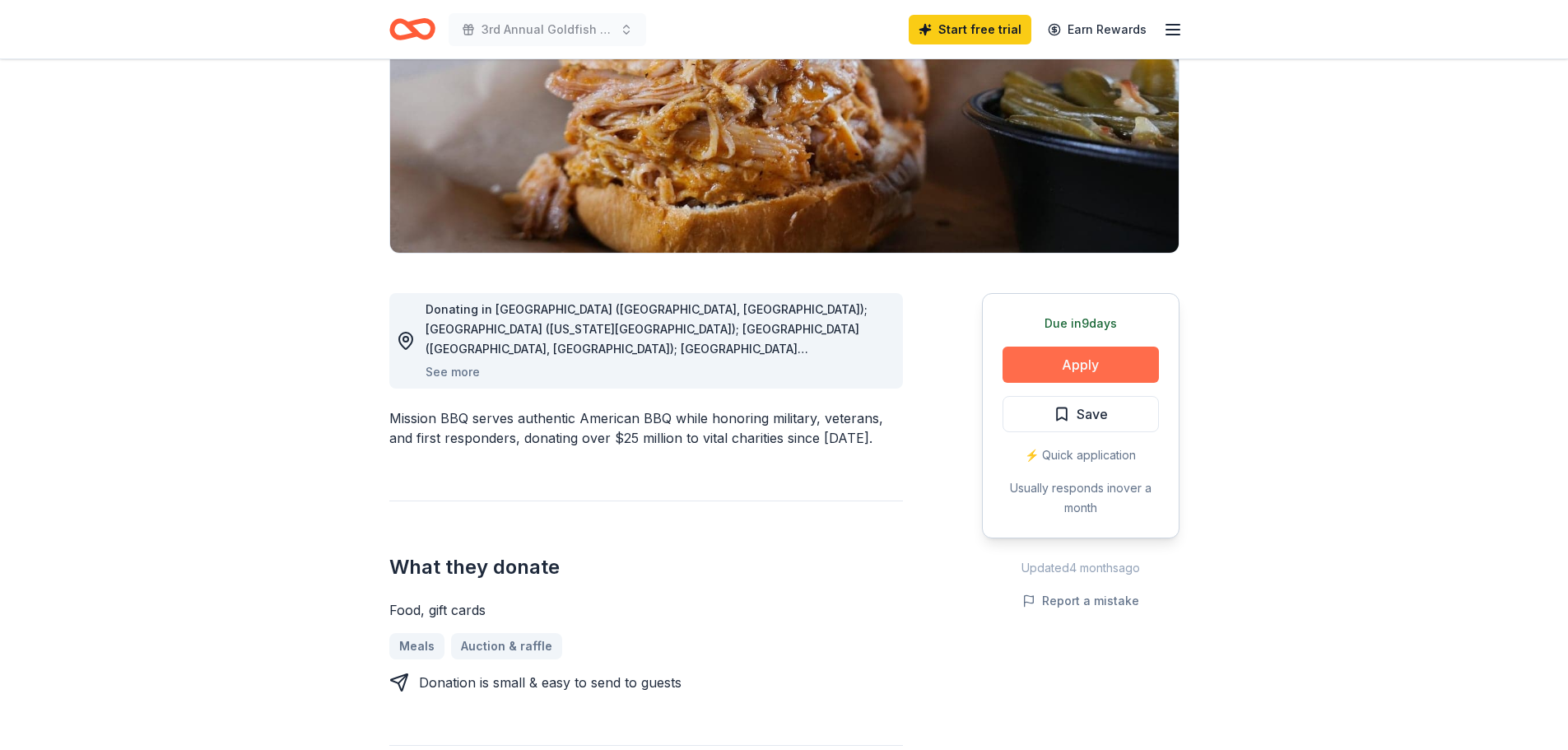
click at [1072, 366] on button "Apply" at bounding box center [1081, 364] width 157 height 36
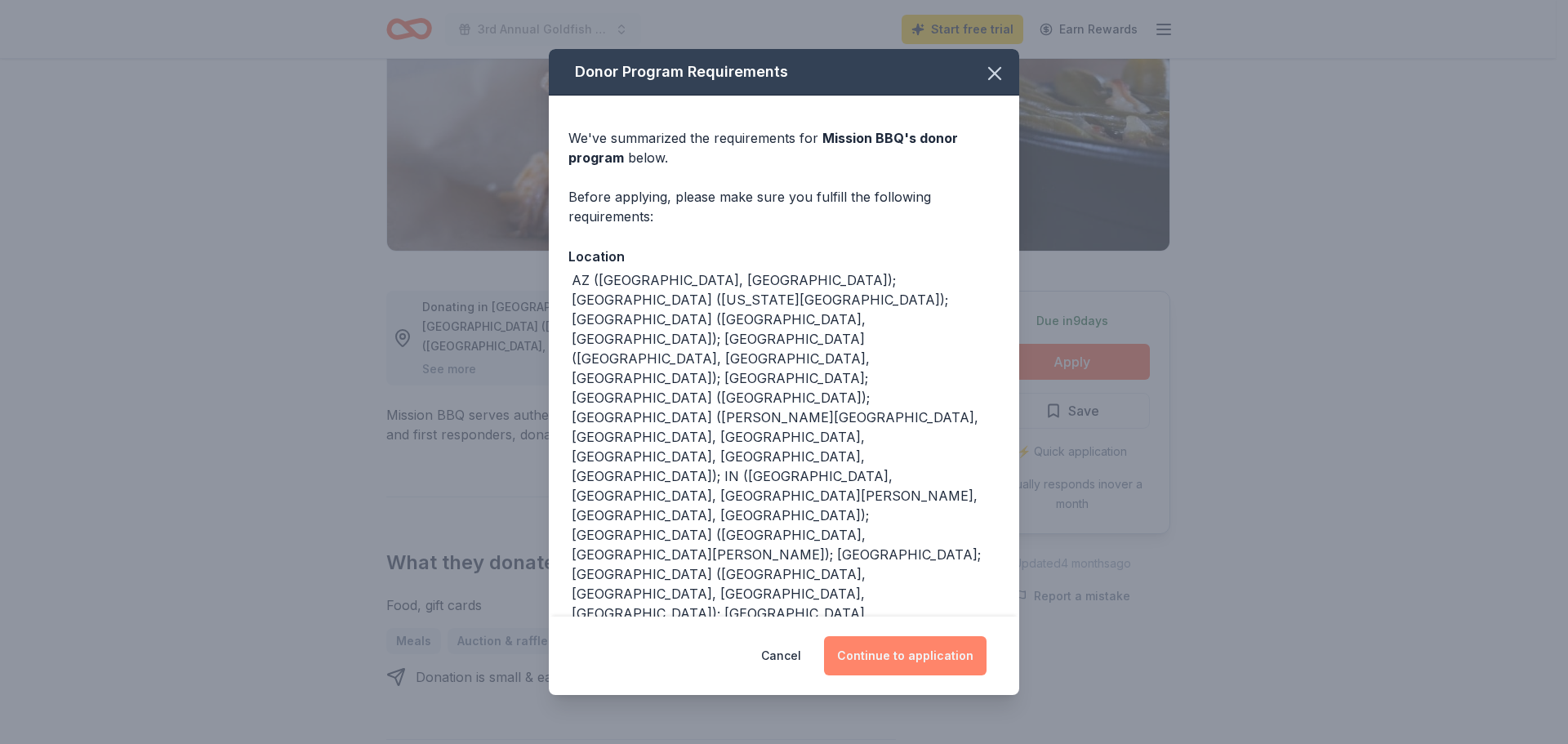
click at [947, 656] on button "Continue to application" at bounding box center [905, 655] width 163 height 39
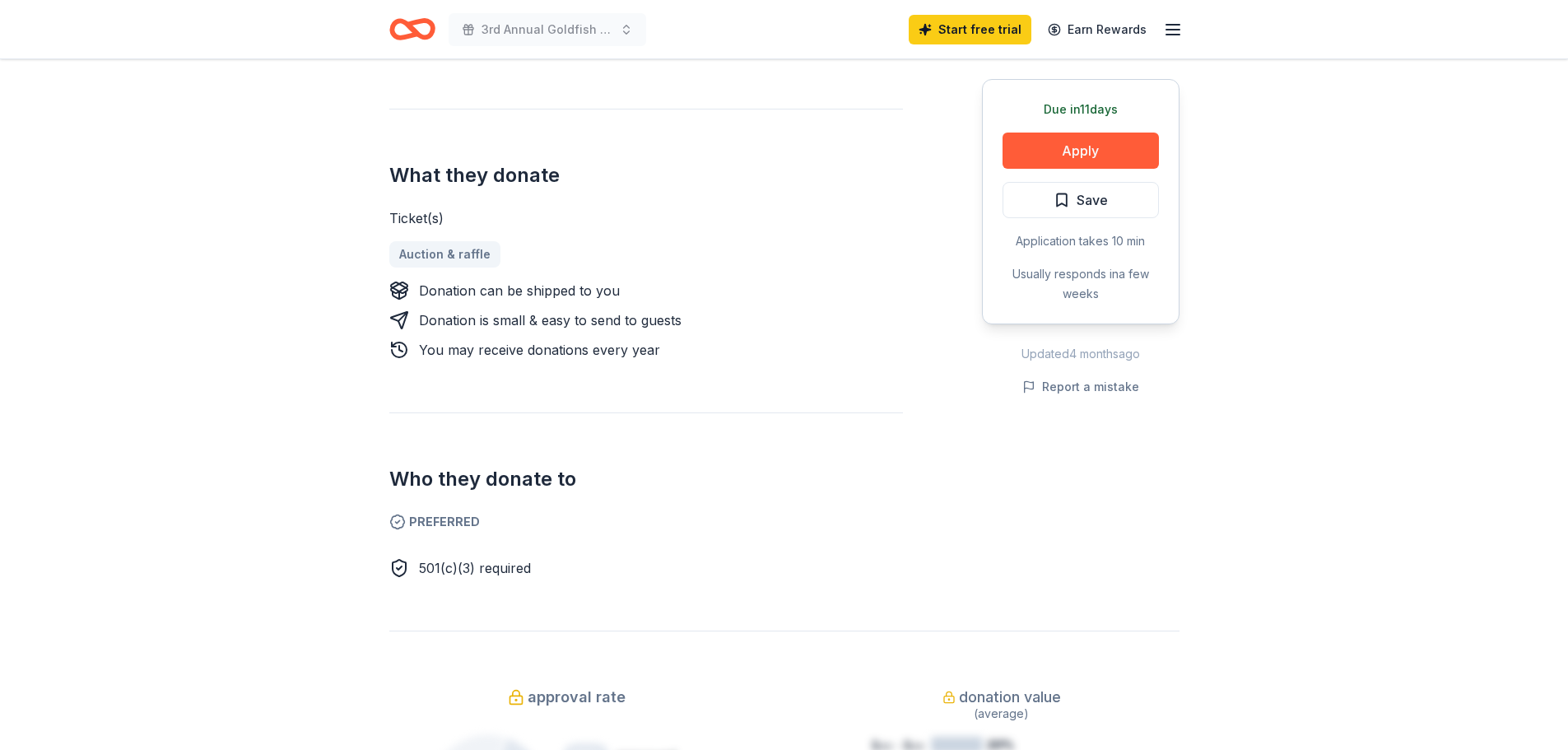
scroll to position [247, 0]
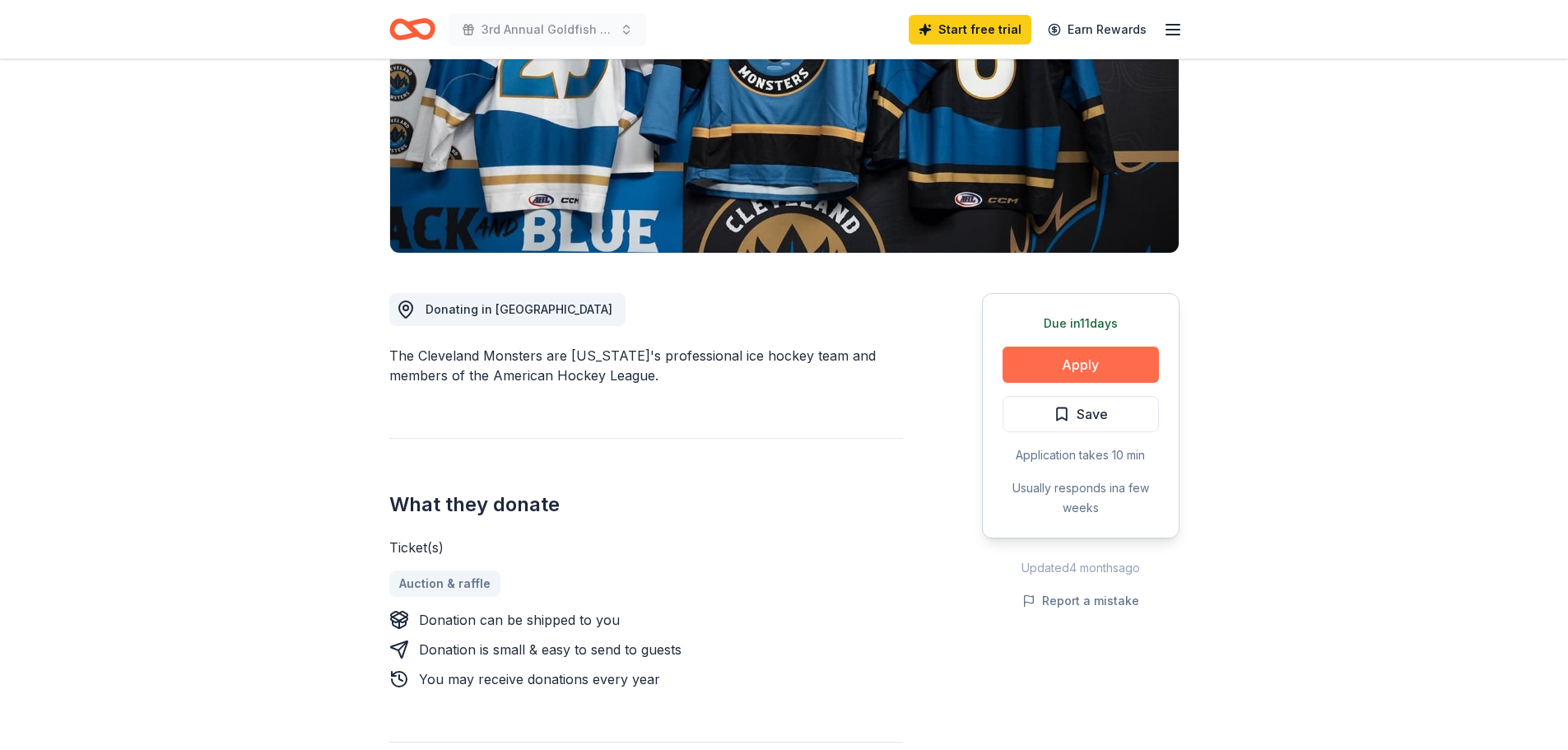
click at [1059, 367] on button "Apply" at bounding box center [1081, 364] width 157 height 36
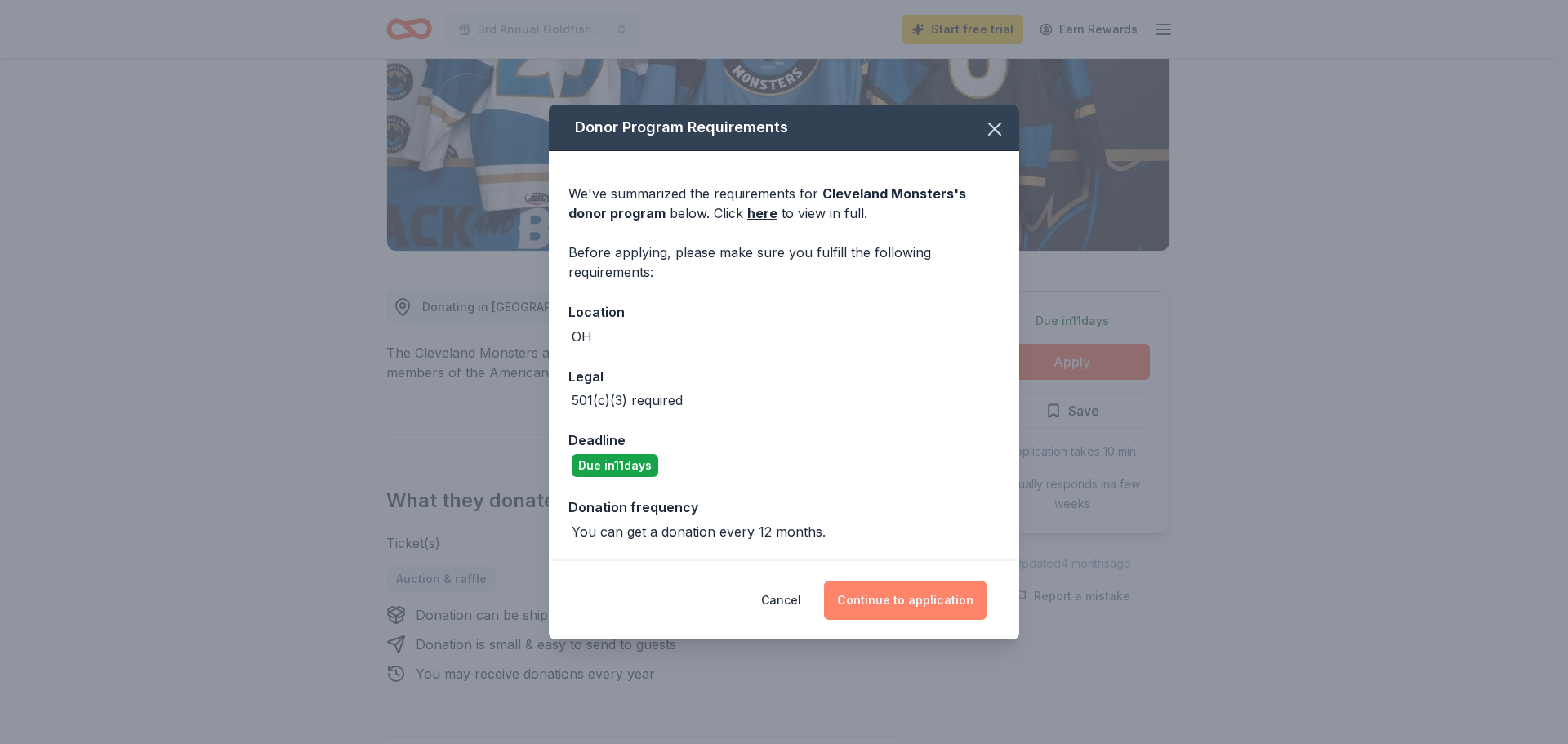
click at [914, 583] on button "Continue to application" at bounding box center [905, 600] width 163 height 39
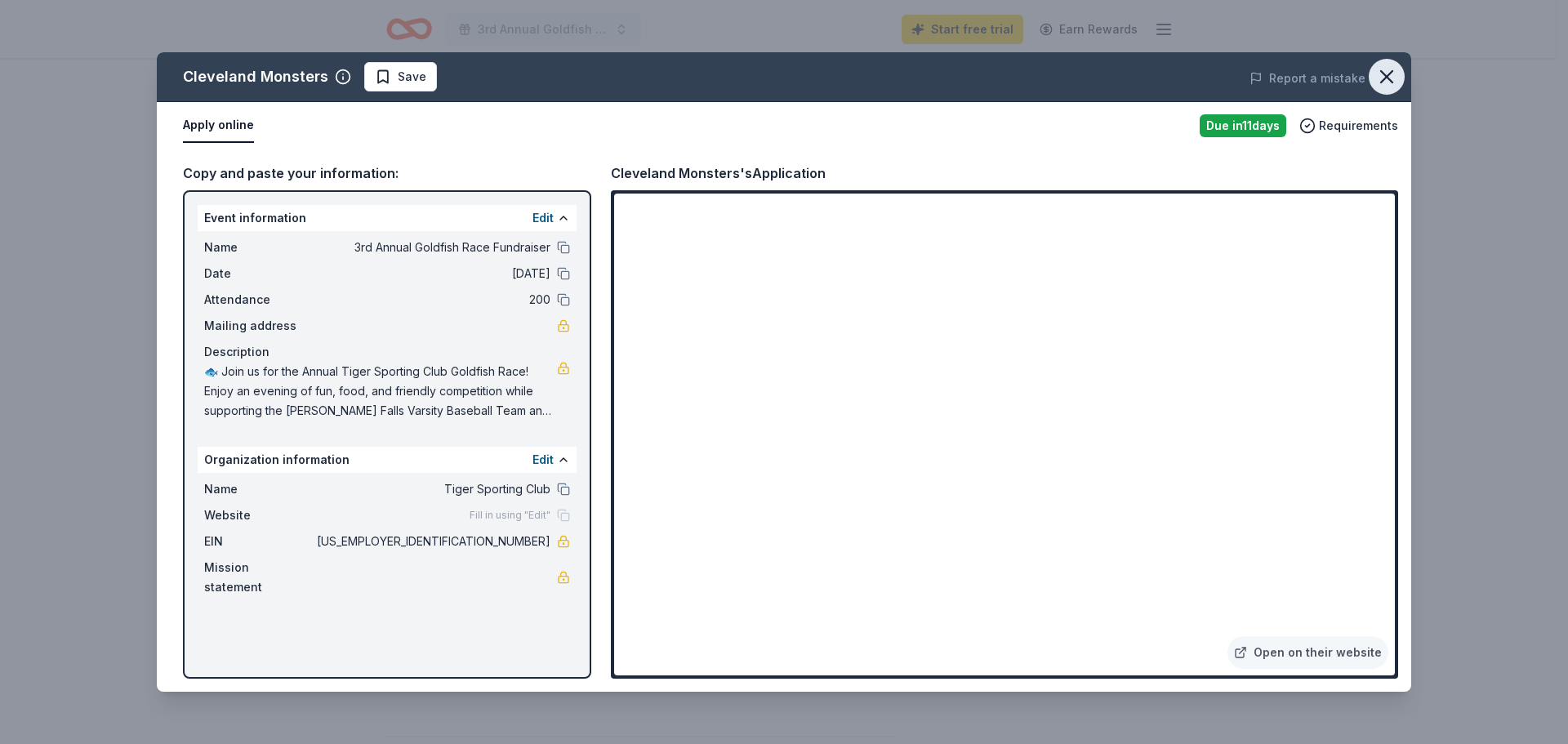
click at [1385, 76] on icon "button" at bounding box center [1386, 76] width 11 height 11
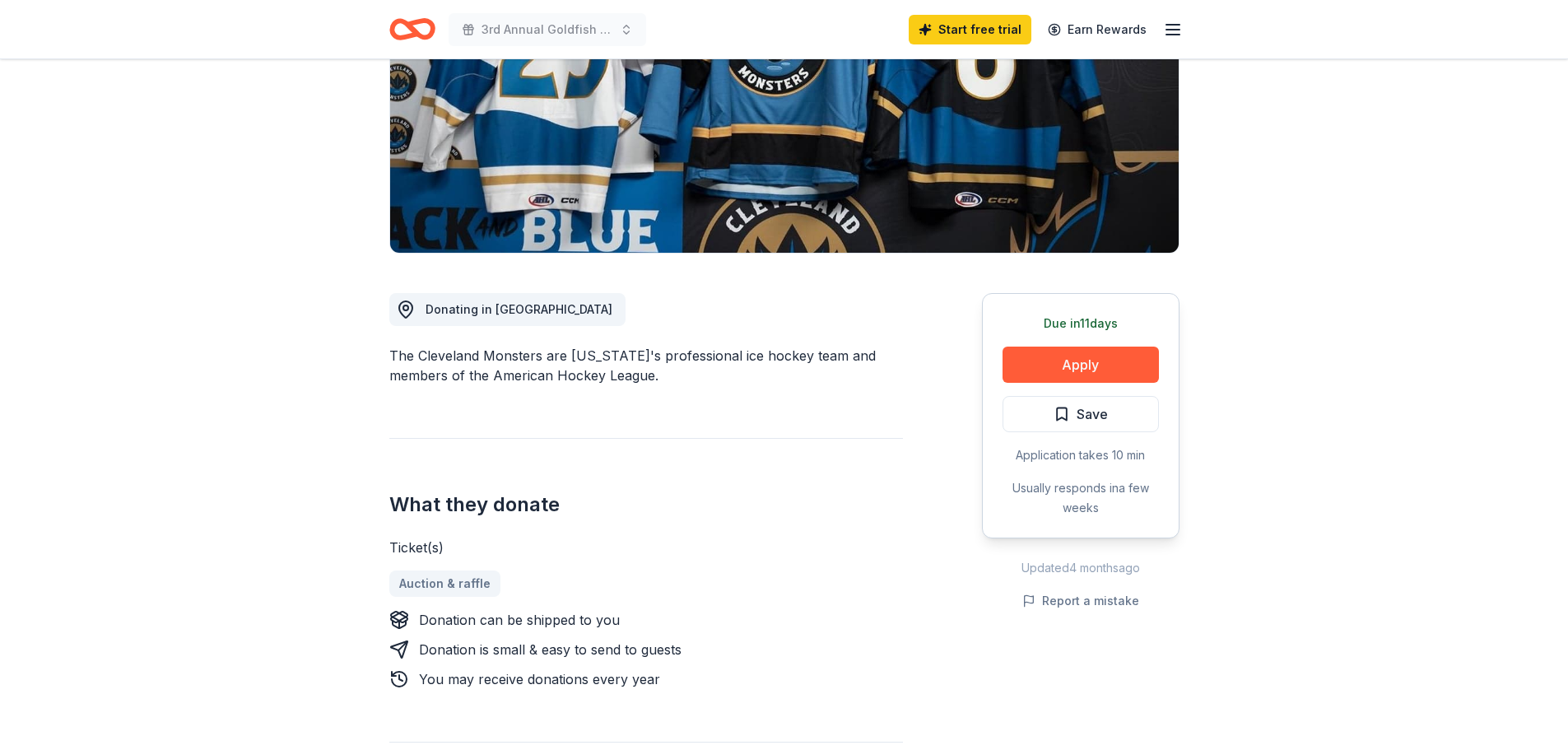
scroll to position [0, 0]
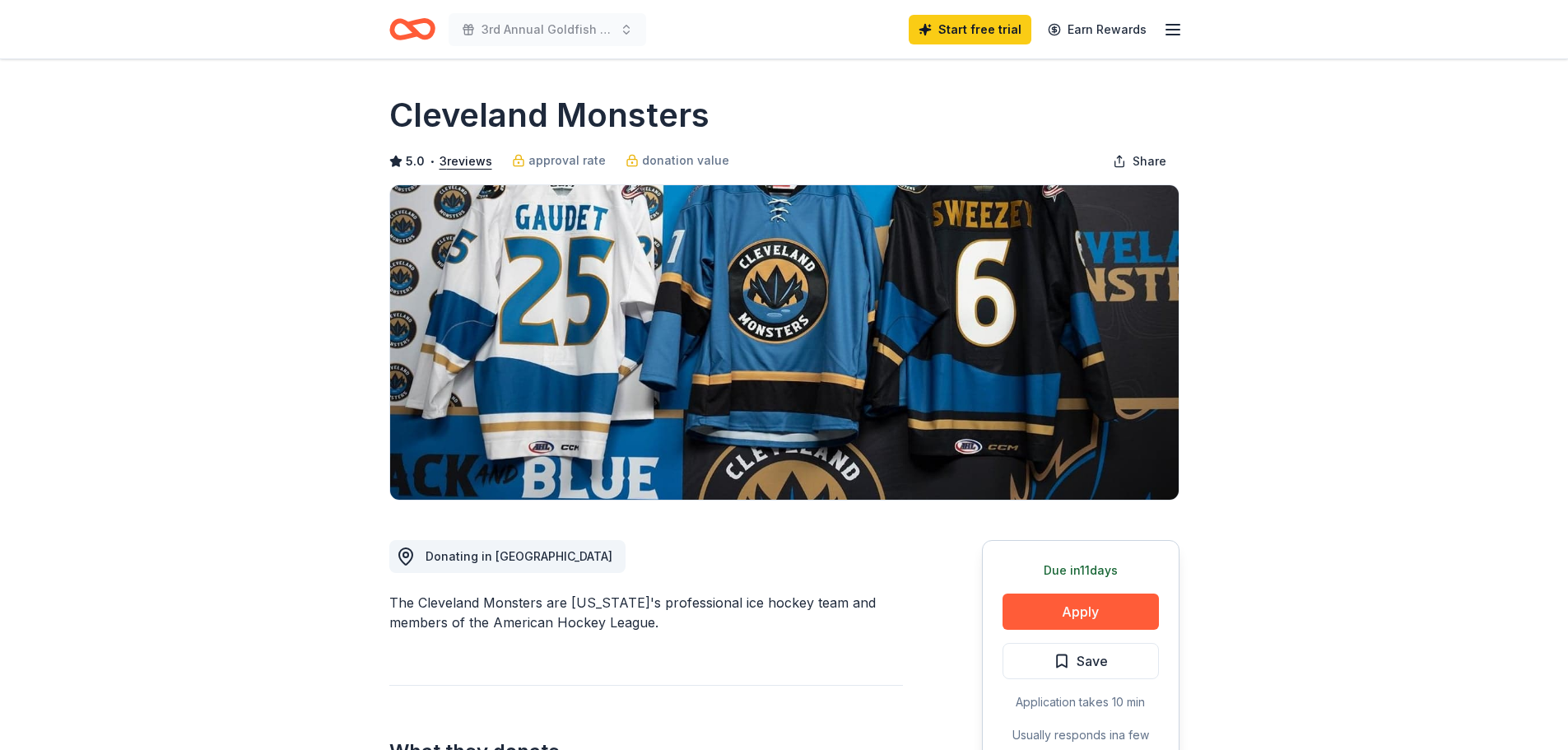
click at [403, 32] on icon "Home" at bounding box center [413, 29] width 46 height 39
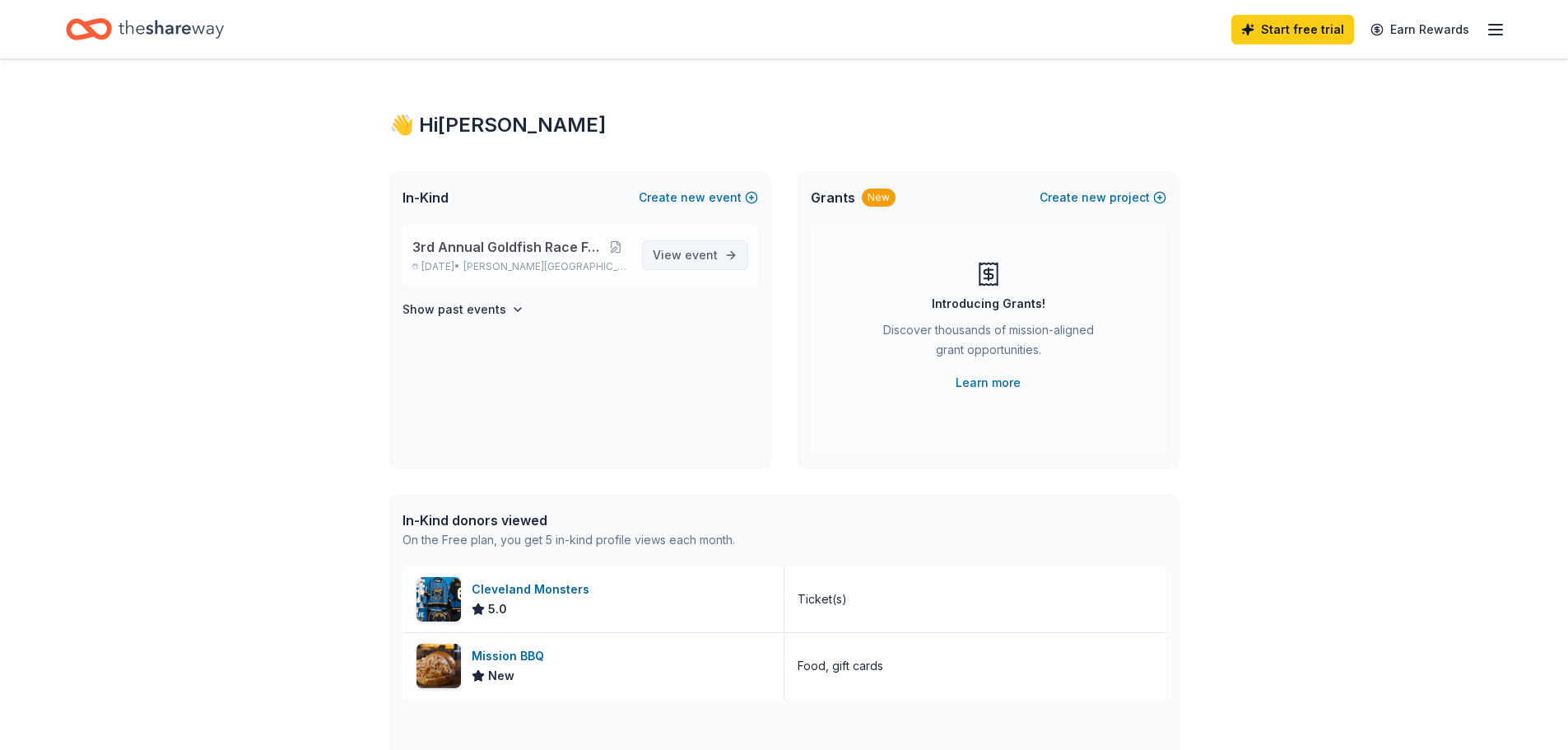
click at [721, 258] on link "View event" at bounding box center [695, 255] width 106 height 30
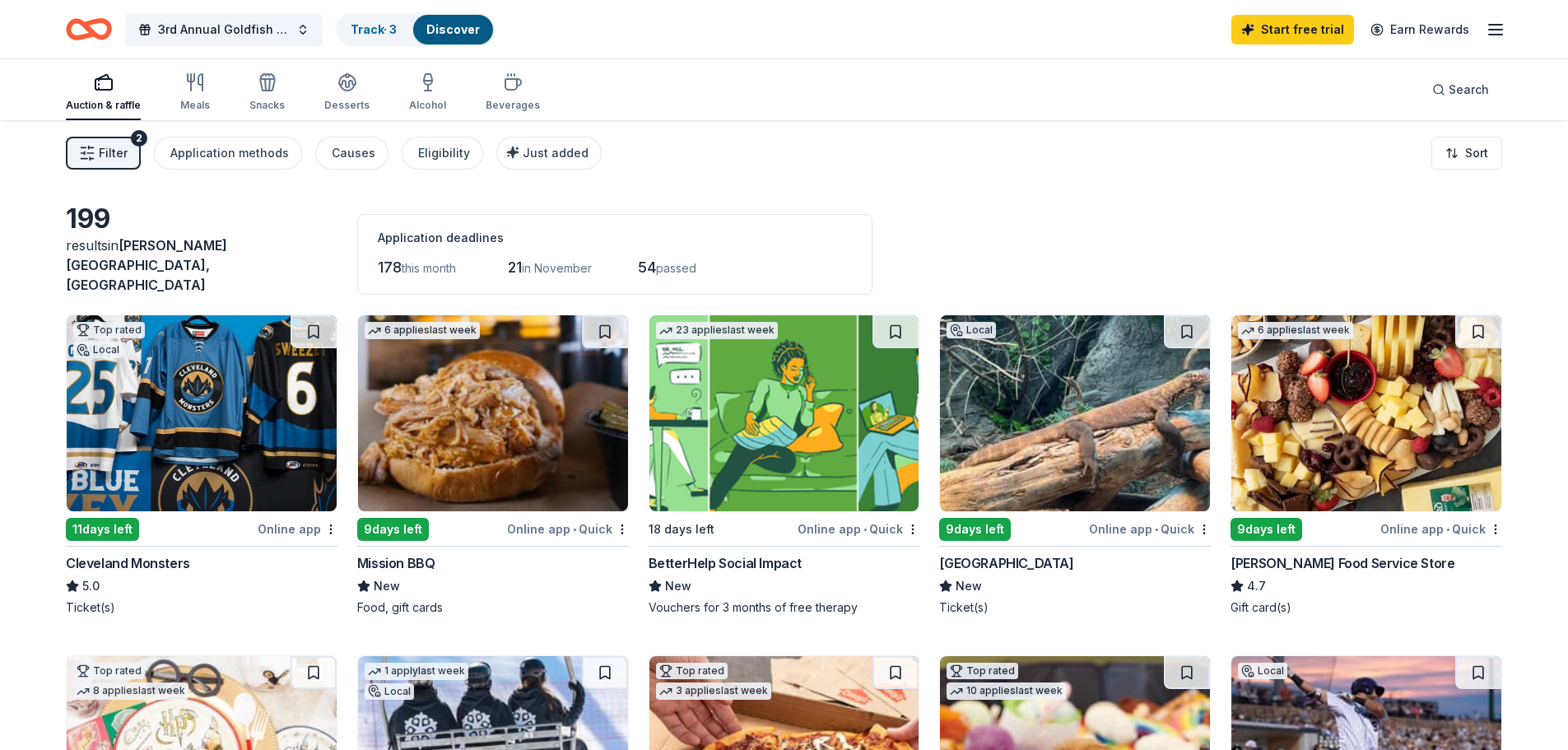
scroll to position [247, 0]
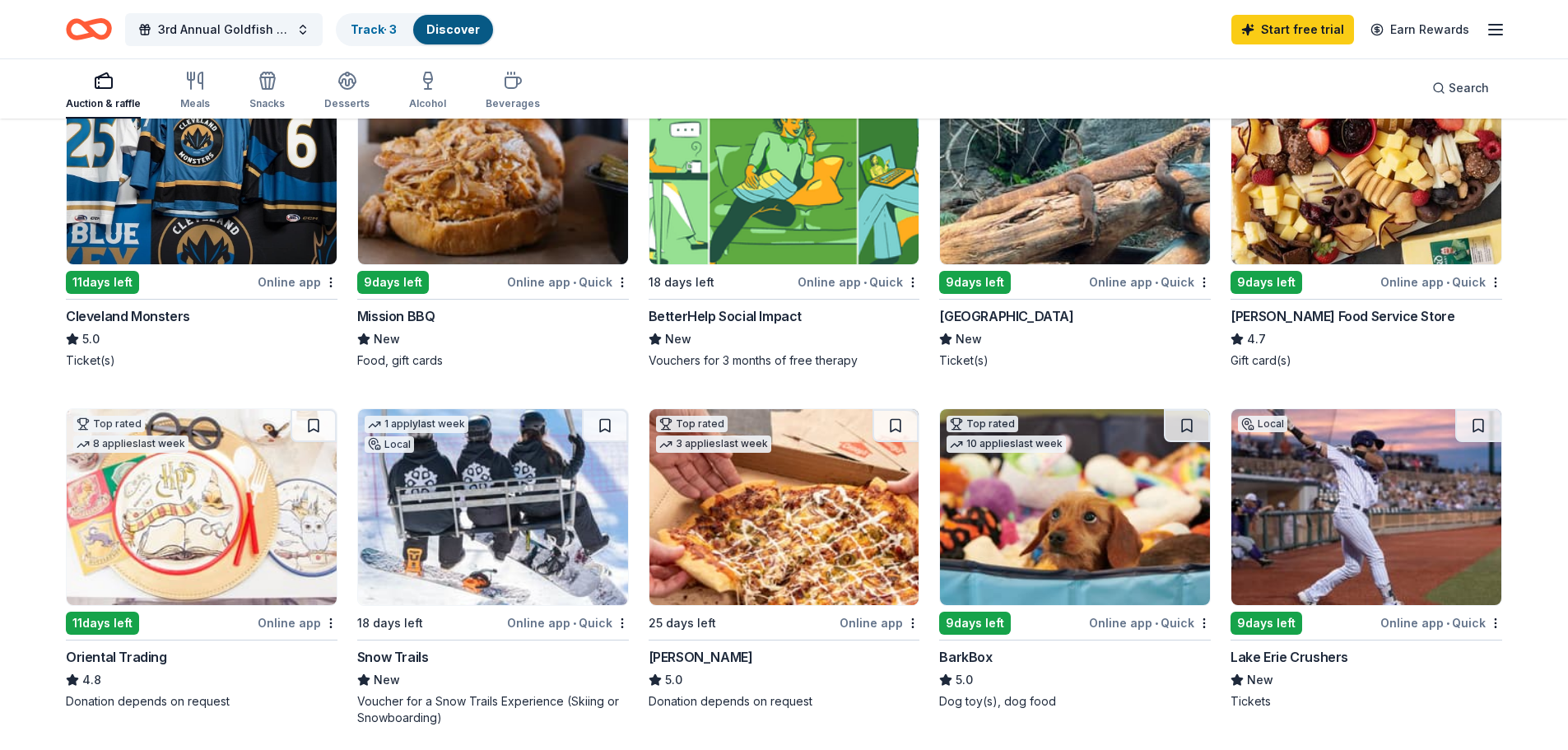
click at [1420, 547] on img at bounding box center [1367, 507] width 270 height 196
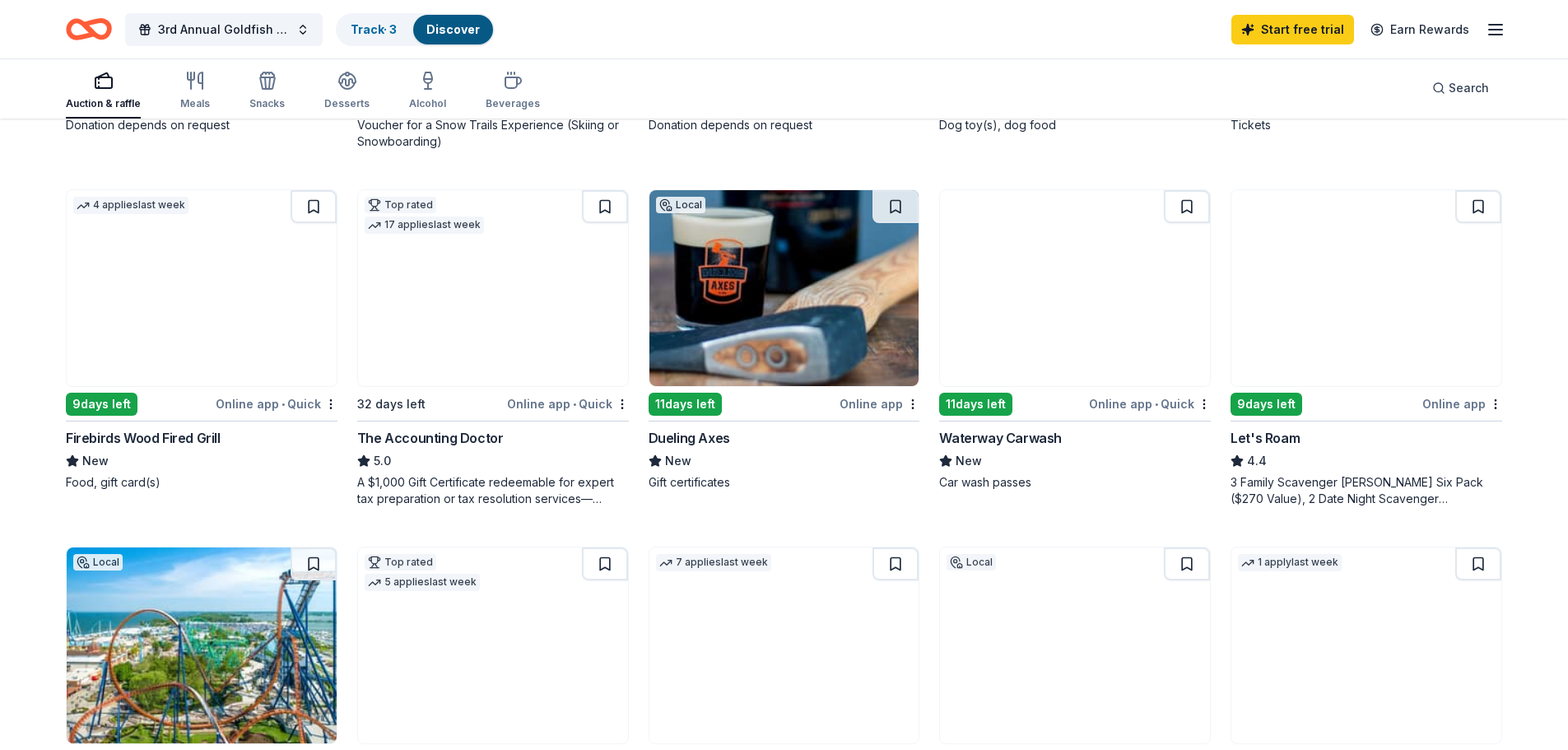
scroll to position [988, 0]
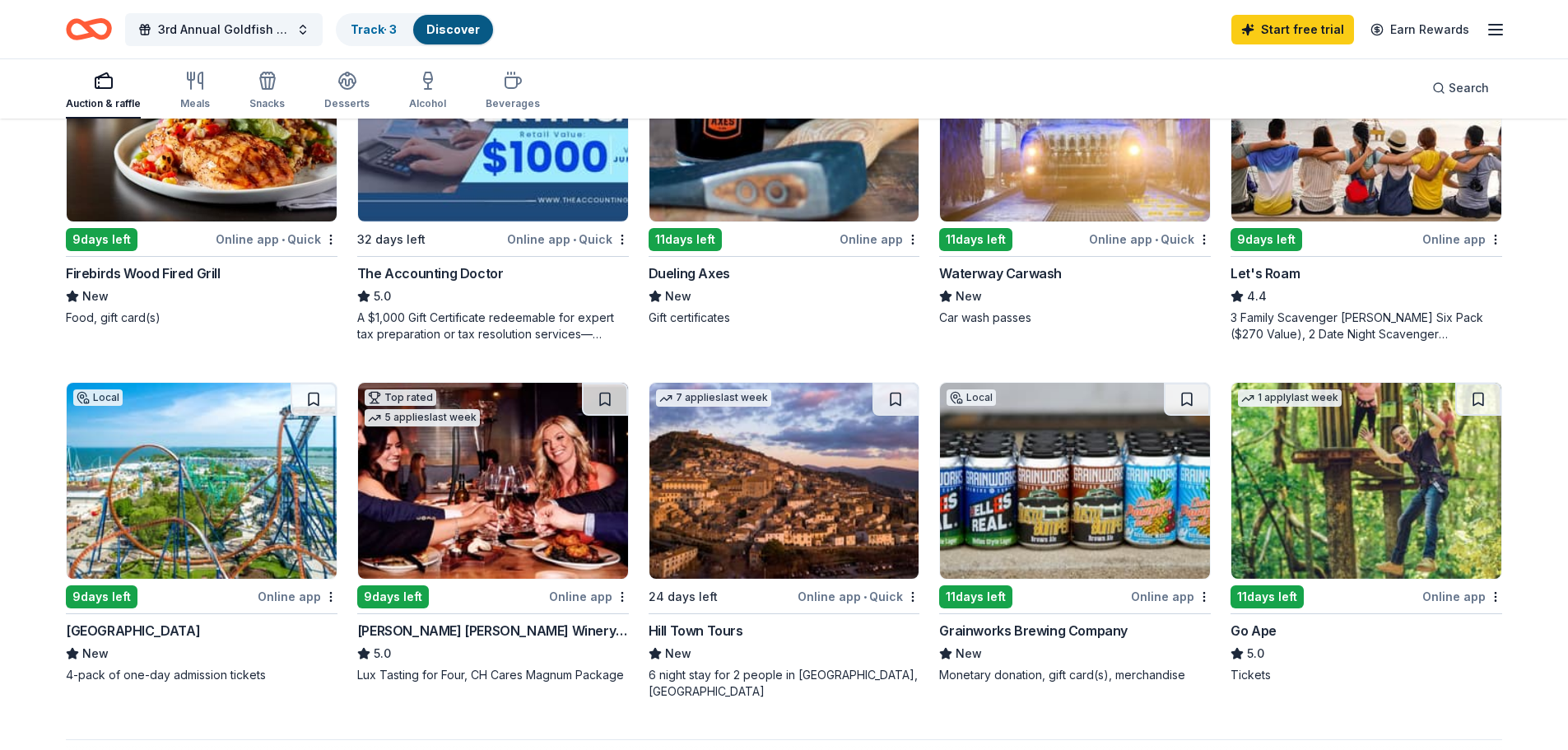
click at [237, 479] on img at bounding box center [201, 481] width 270 height 196
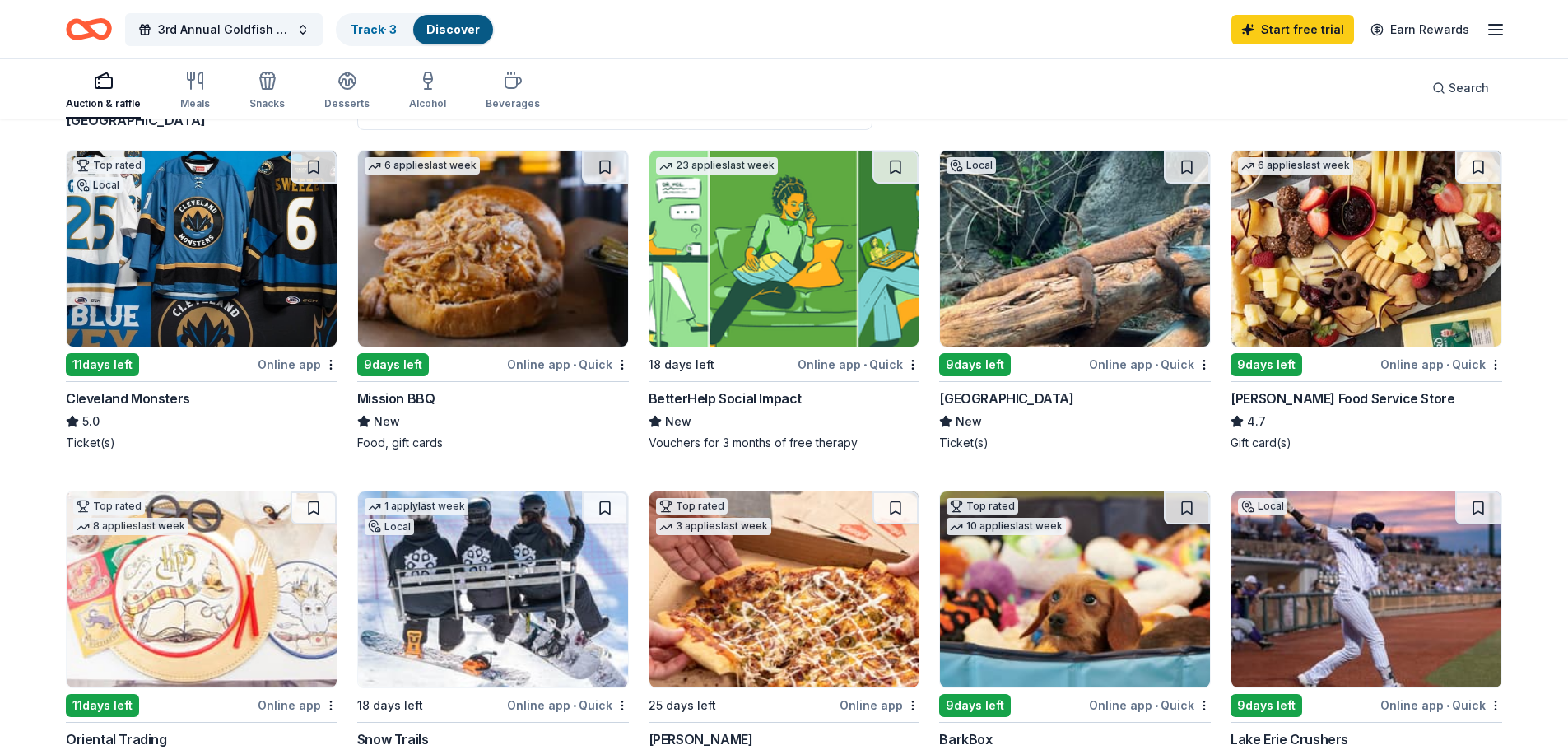
scroll to position [82, 0]
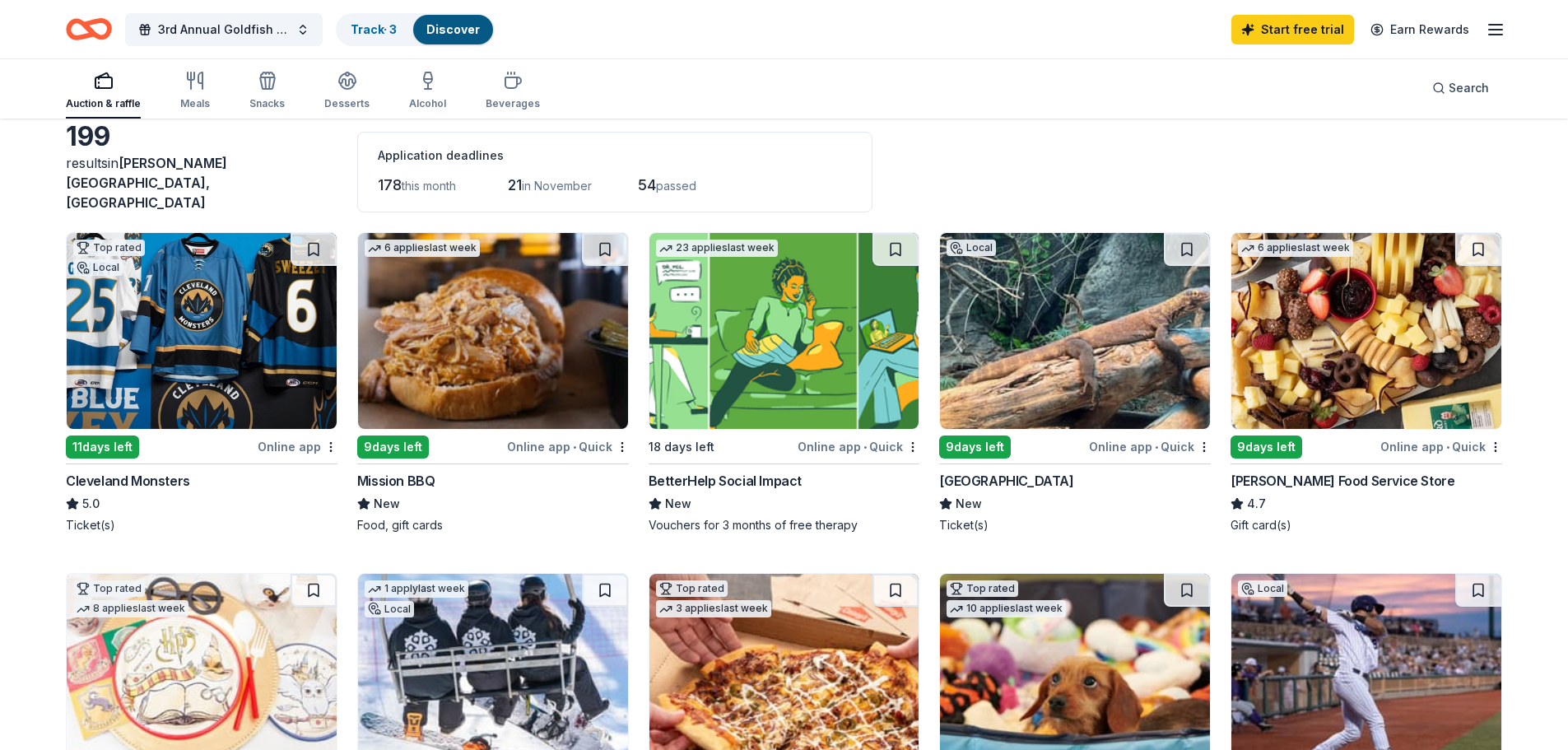
click at [1088, 343] on img at bounding box center [1075, 331] width 270 height 196
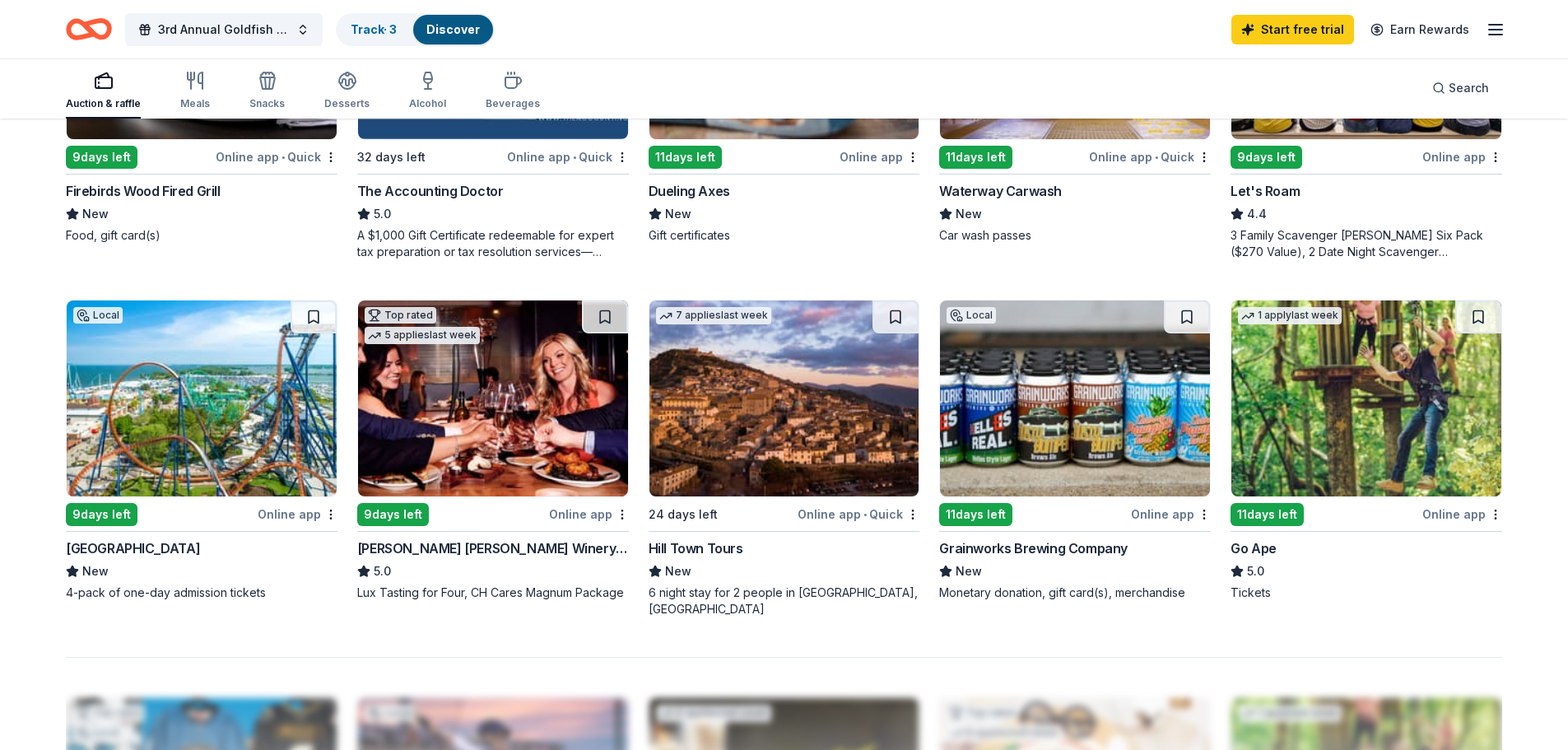
scroll to position [824, 0]
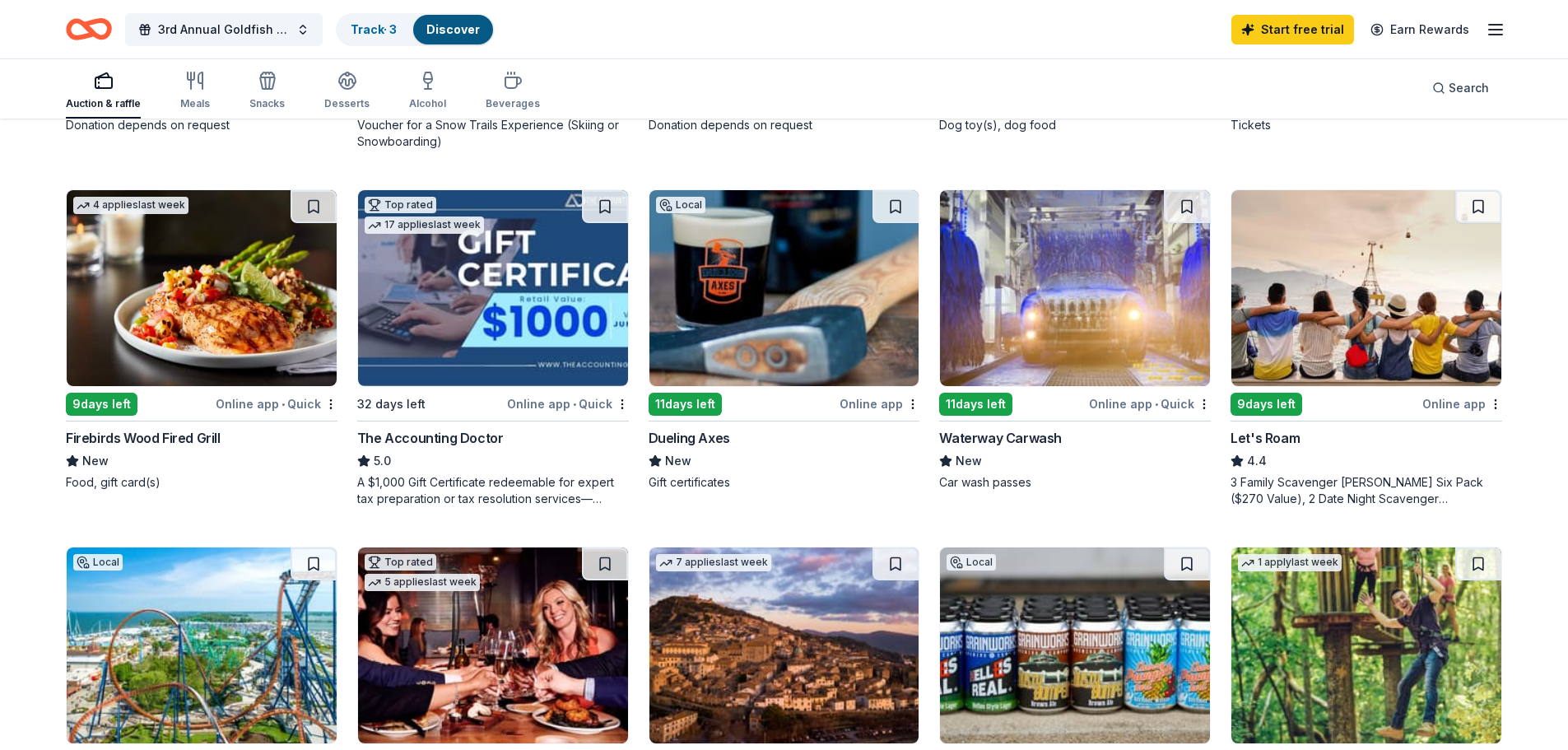
click at [235, 289] on img at bounding box center [201, 288] width 270 height 196
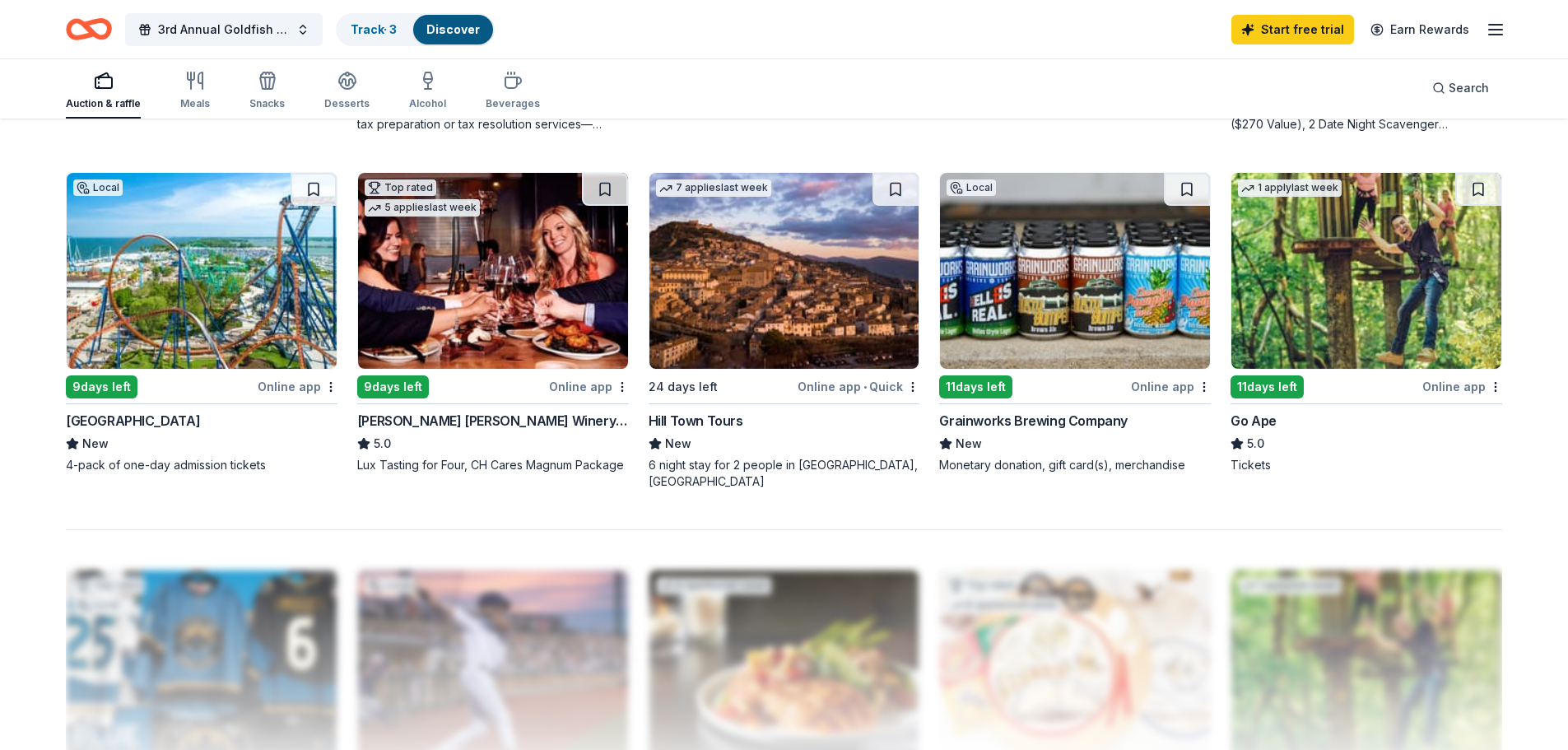
scroll to position [1033, 0]
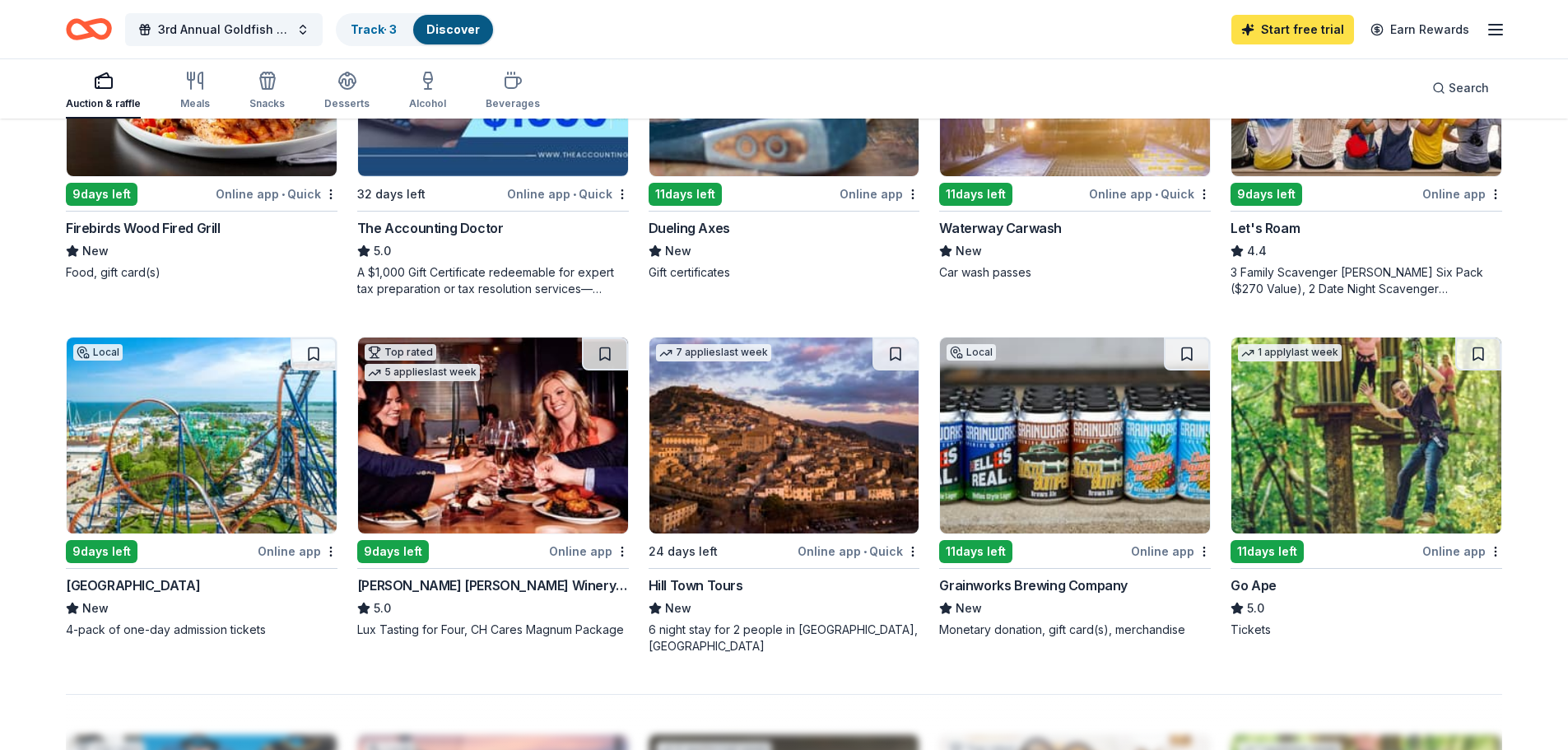
click at [1278, 27] on link "Start free trial" at bounding box center [1293, 30] width 123 height 30
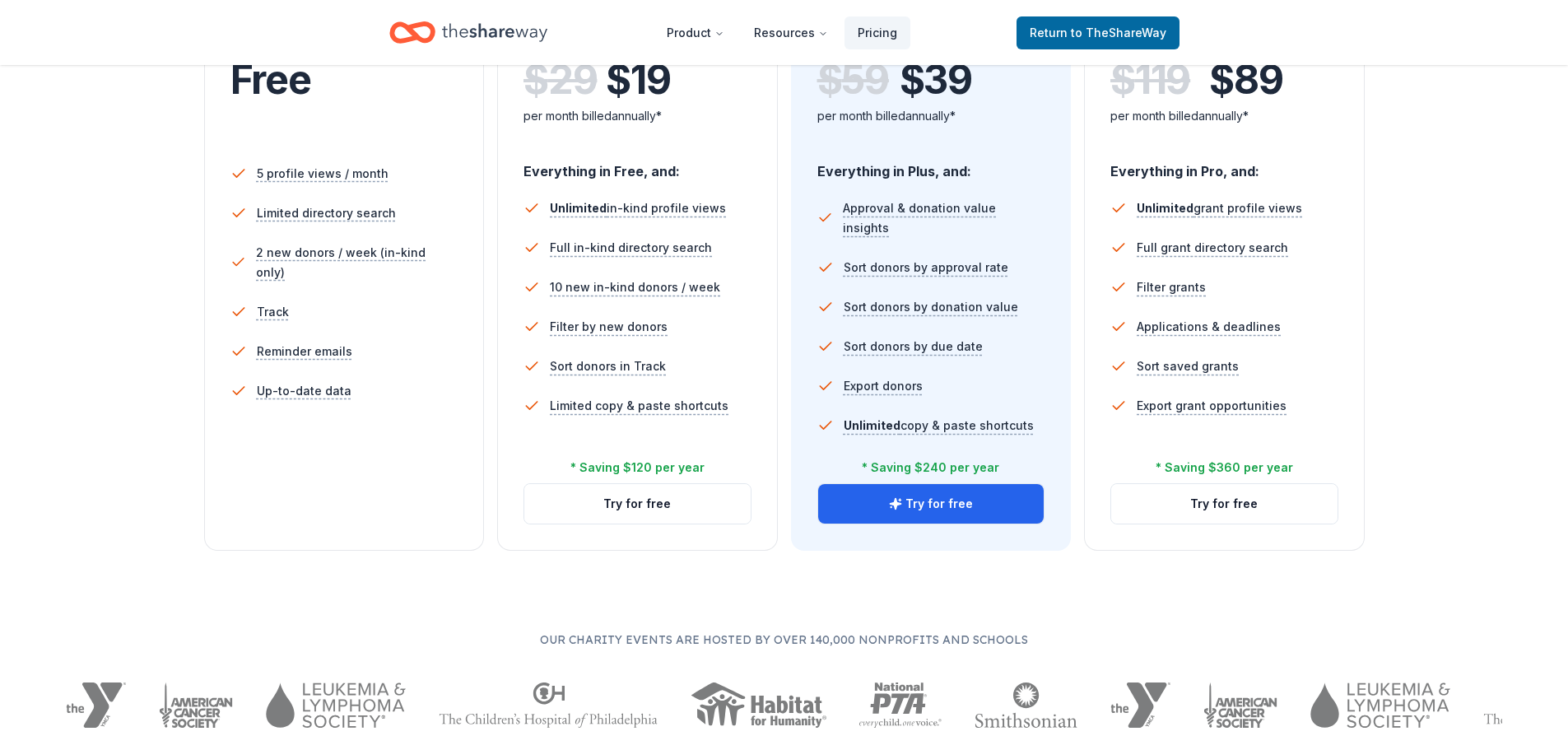
scroll to position [247, 0]
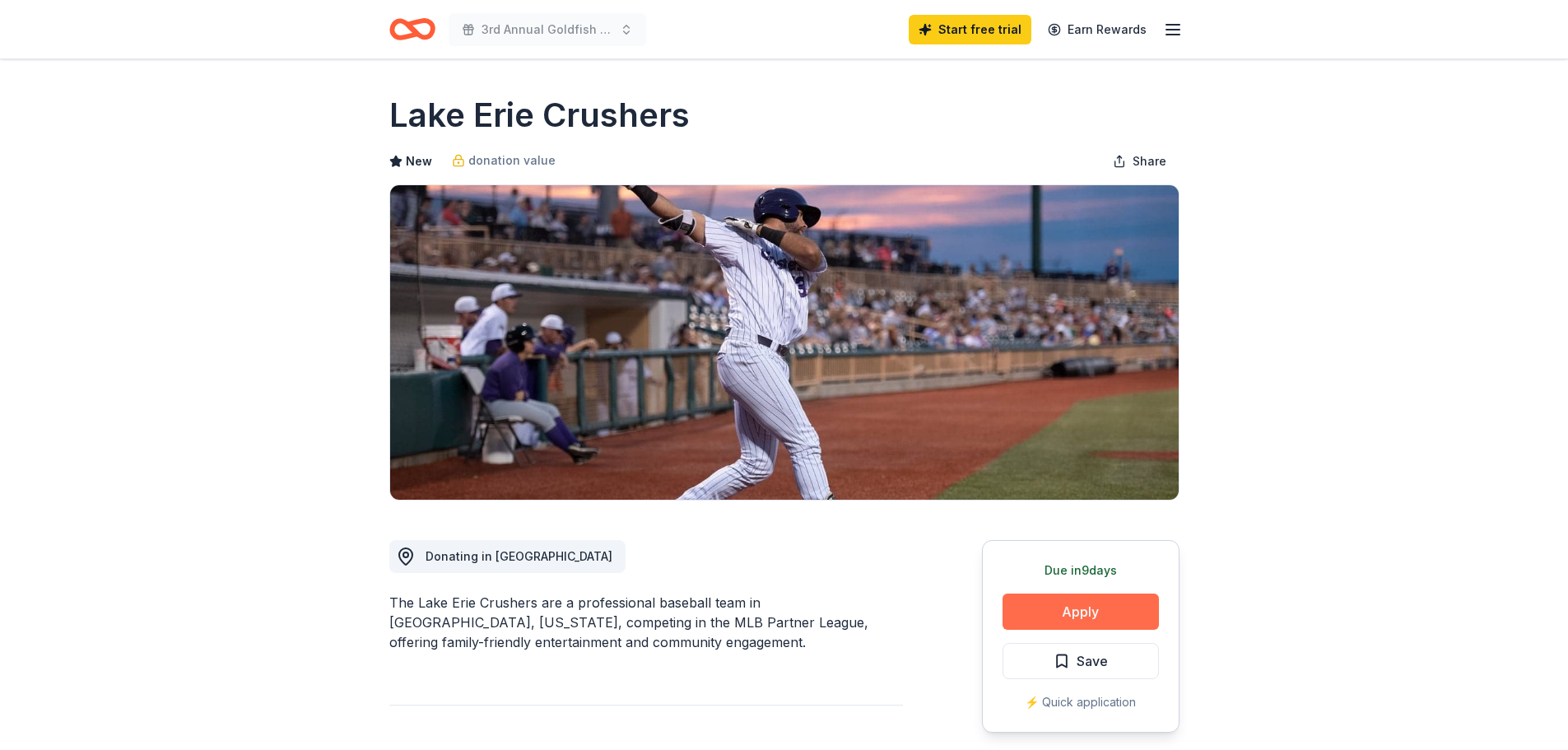
click at [1084, 611] on button "Apply" at bounding box center [1081, 612] width 157 height 36
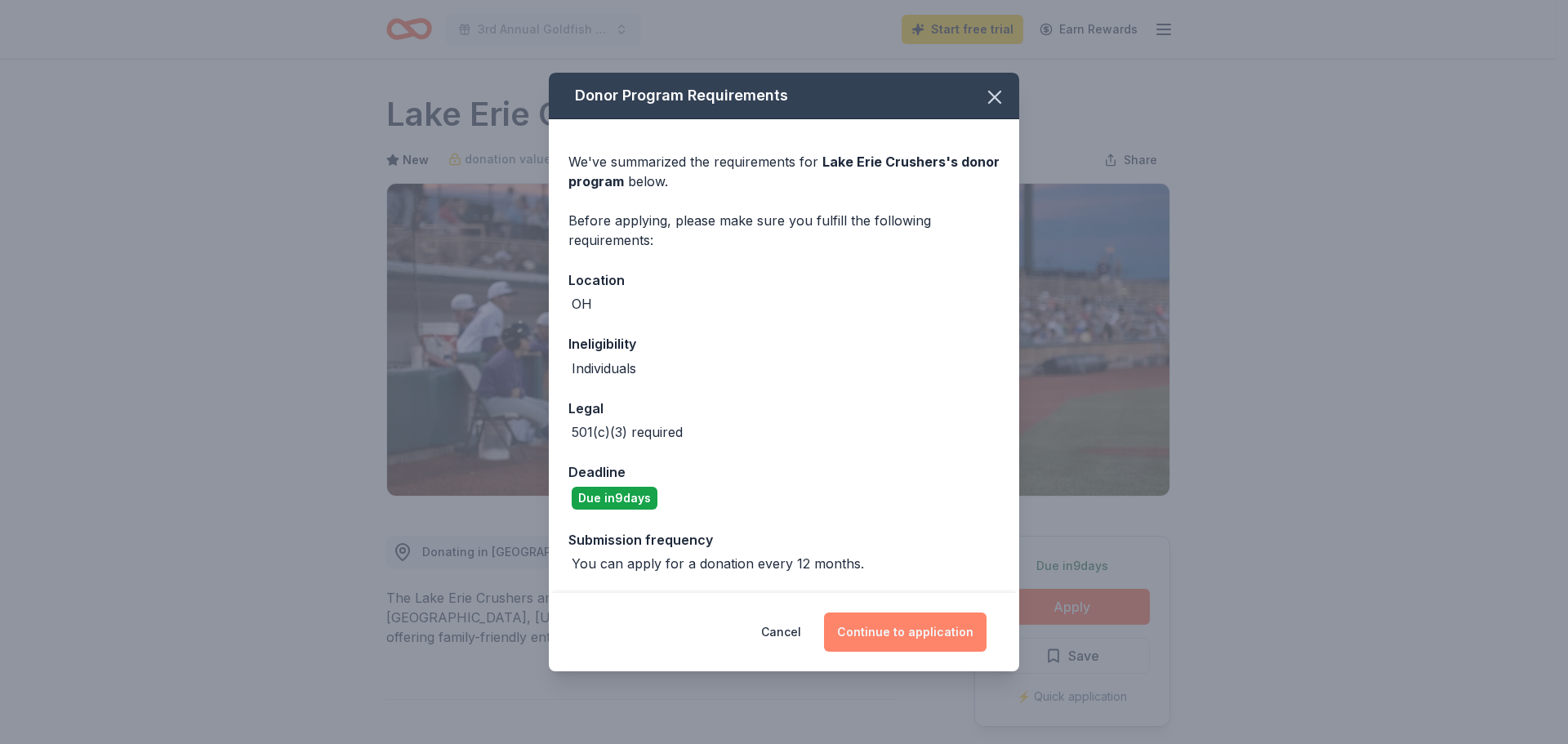
click at [913, 632] on button "Continue to application" at bounding box center [905, 632] width 163 height 39
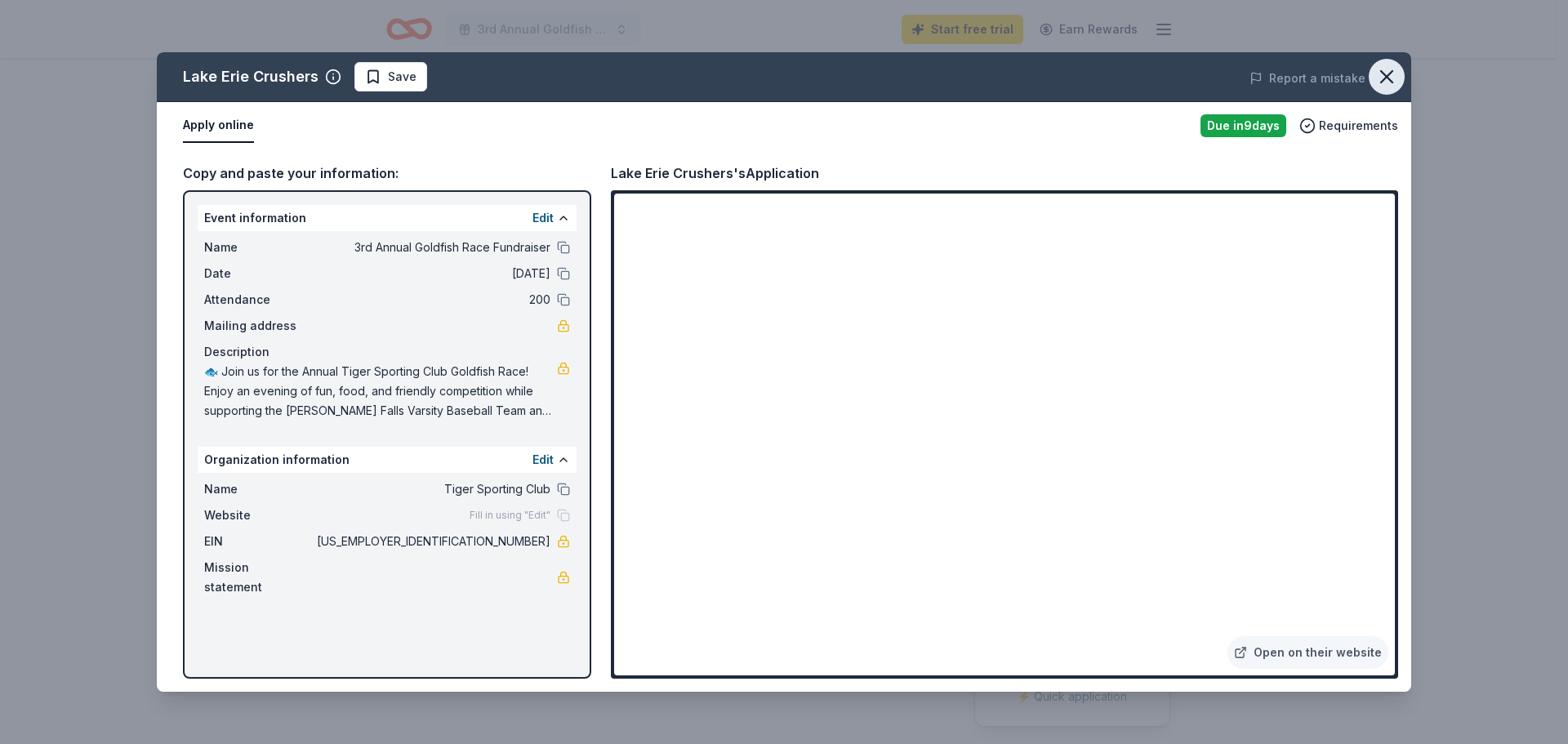
click at [1388, 71] on icon "button" at bounding box center [1387, 76] width 23 height 23
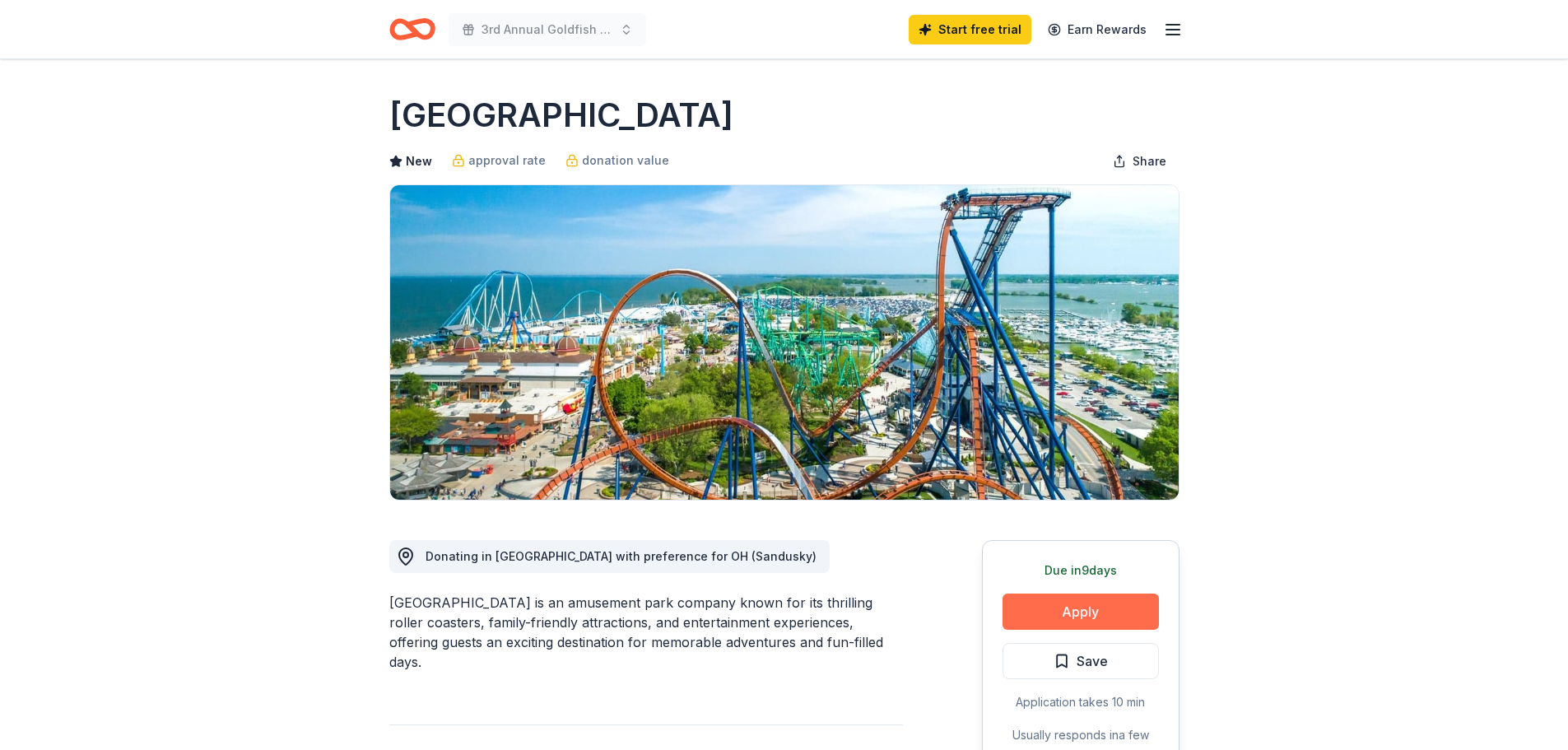
click at [1077, 614] on button "Apply" at bounding box center [1081, 612] width 157 height 36
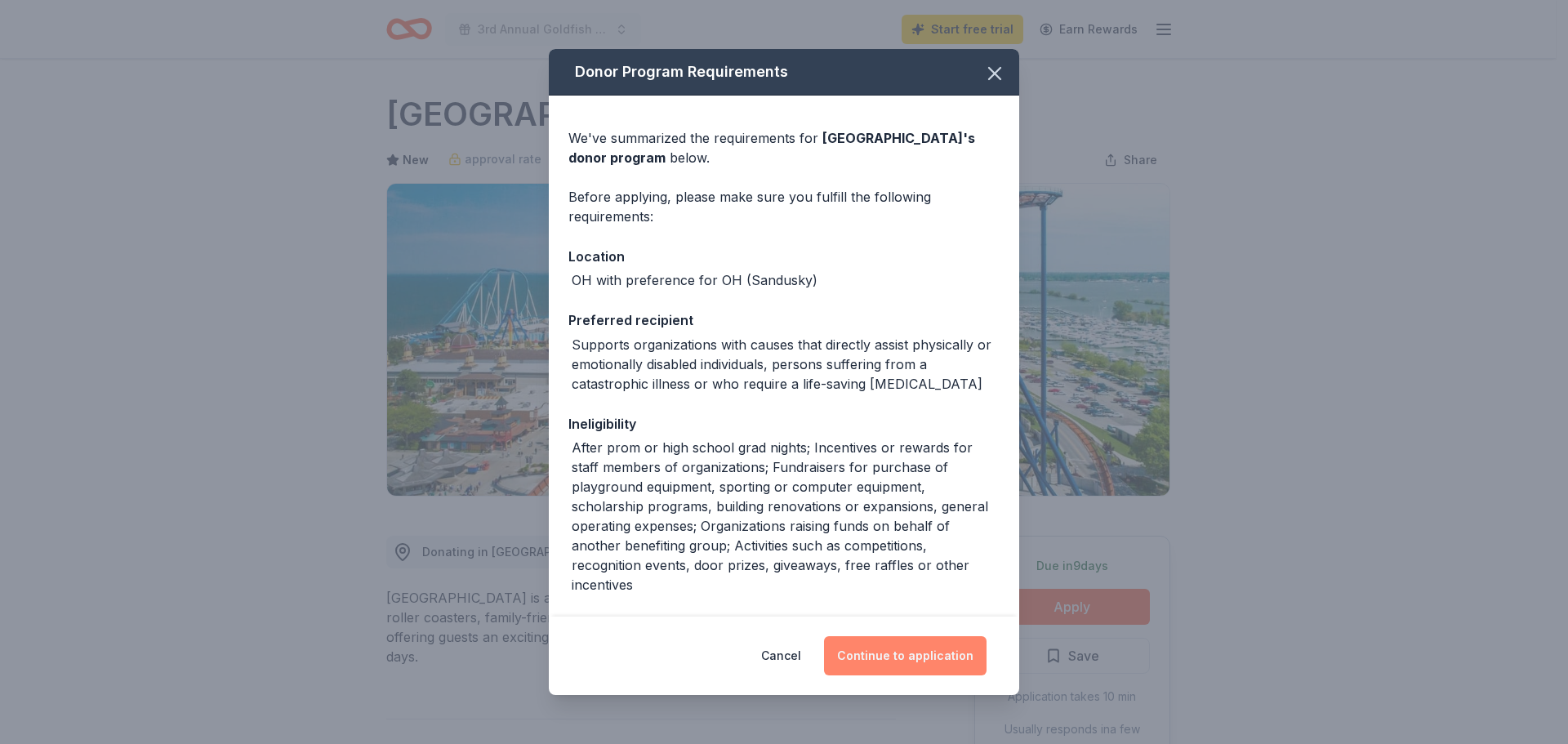
click at [903, 658] on button "Continue to application" at bounding box center [905, 655] width 163 height 39
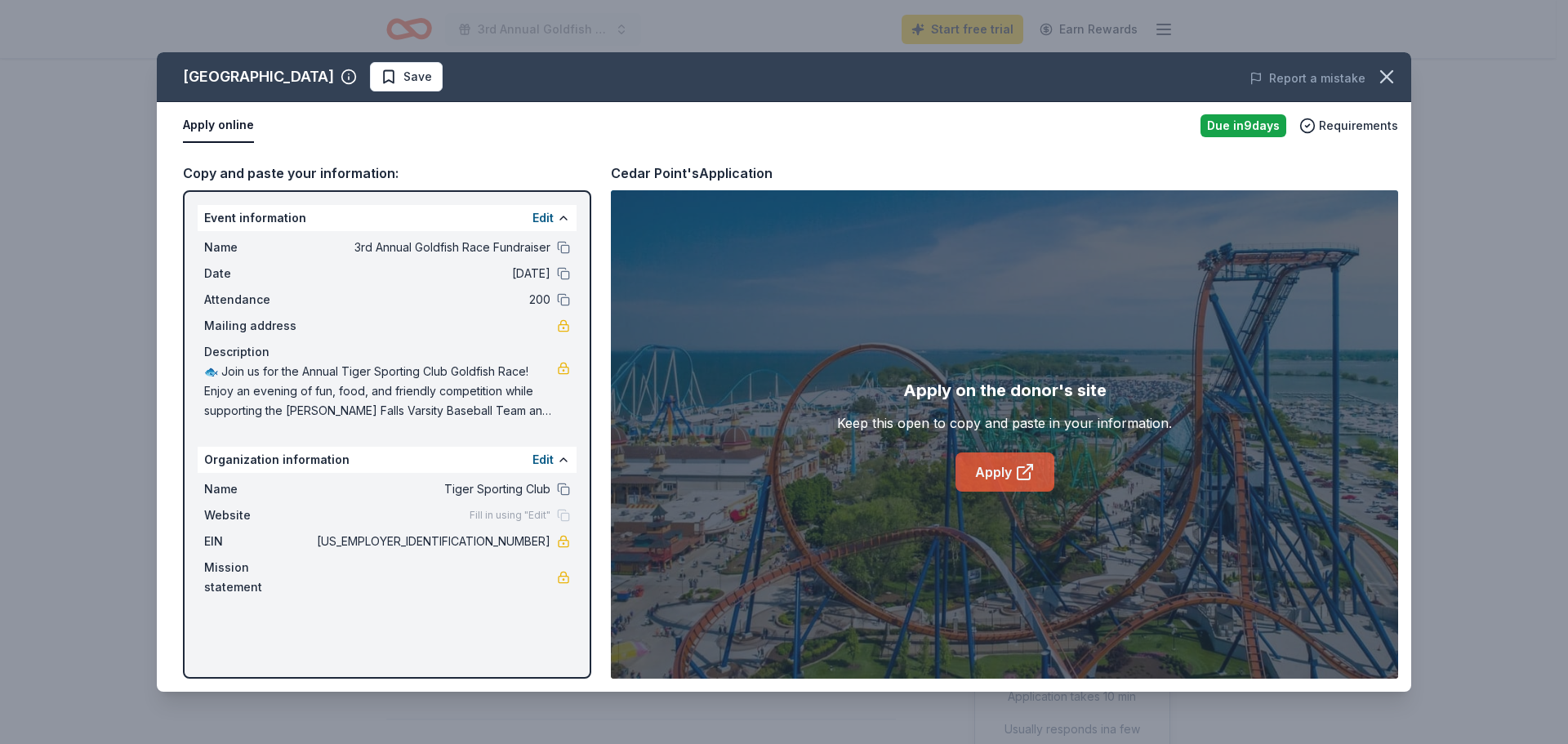
click at [1002, 467] on link "Apply" at bounding box center [1006, 472] width 99 height 39
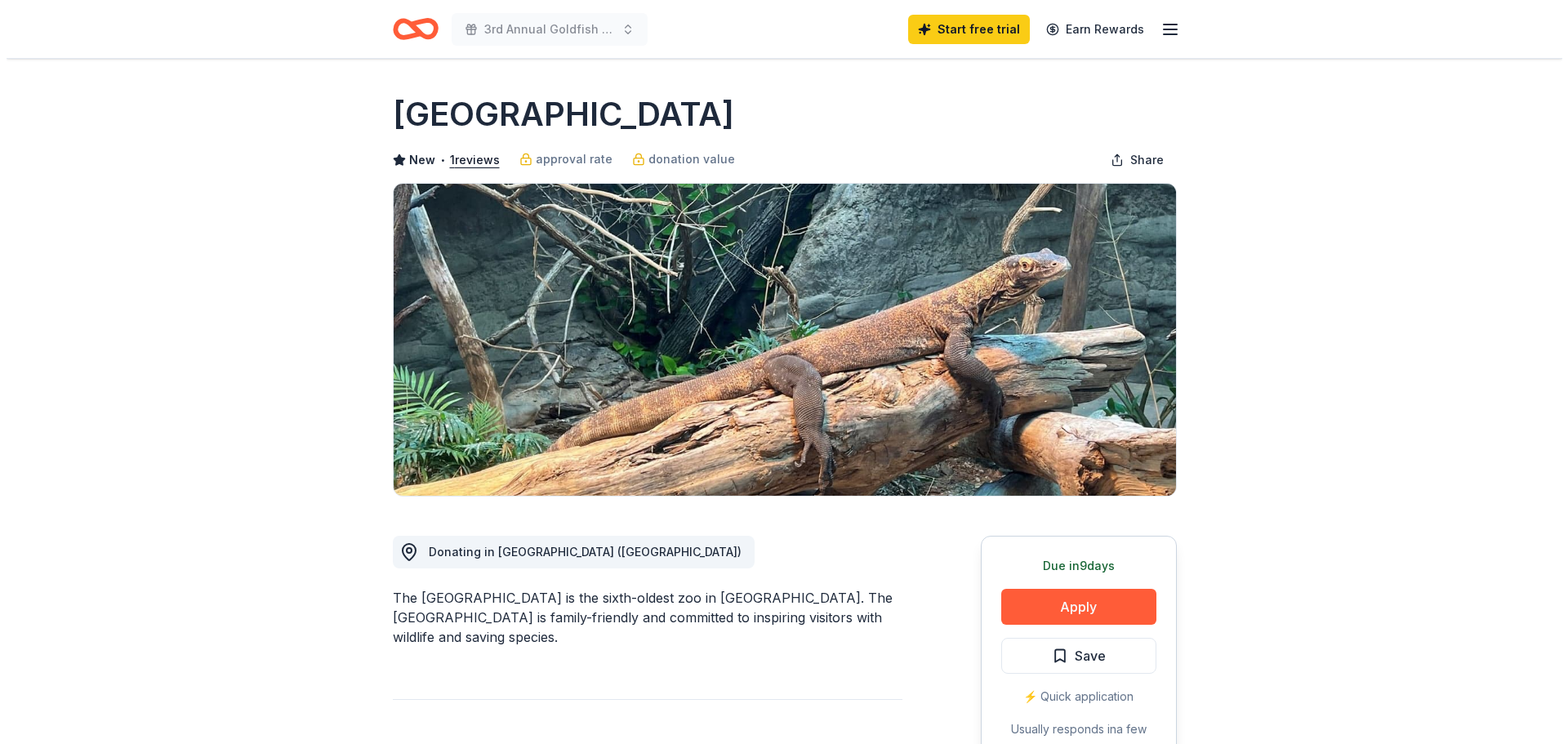
scroll to position [82, 0]
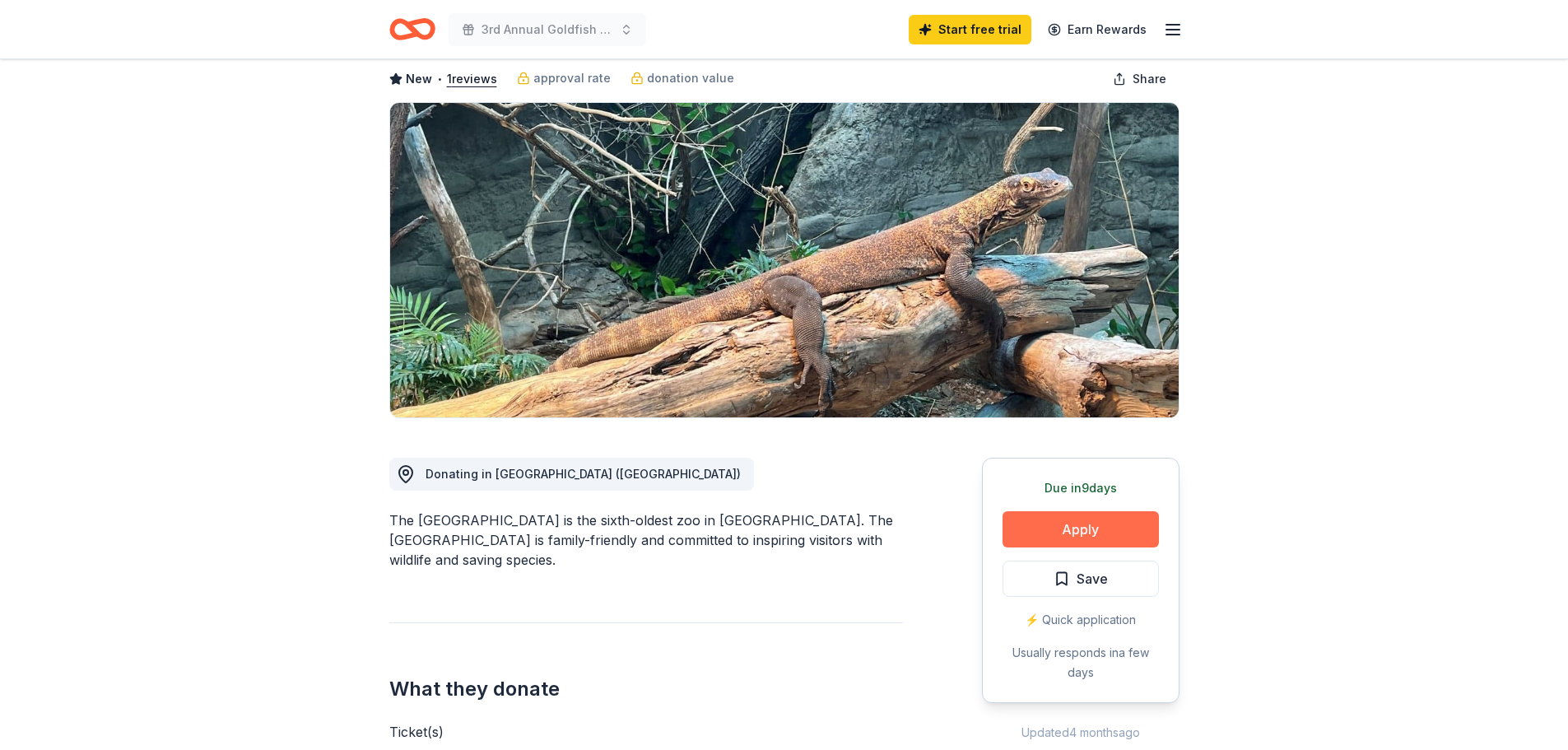
click at [1044, 527] on button "Apply" at bounding box center [1081, 529] width 157 height 36
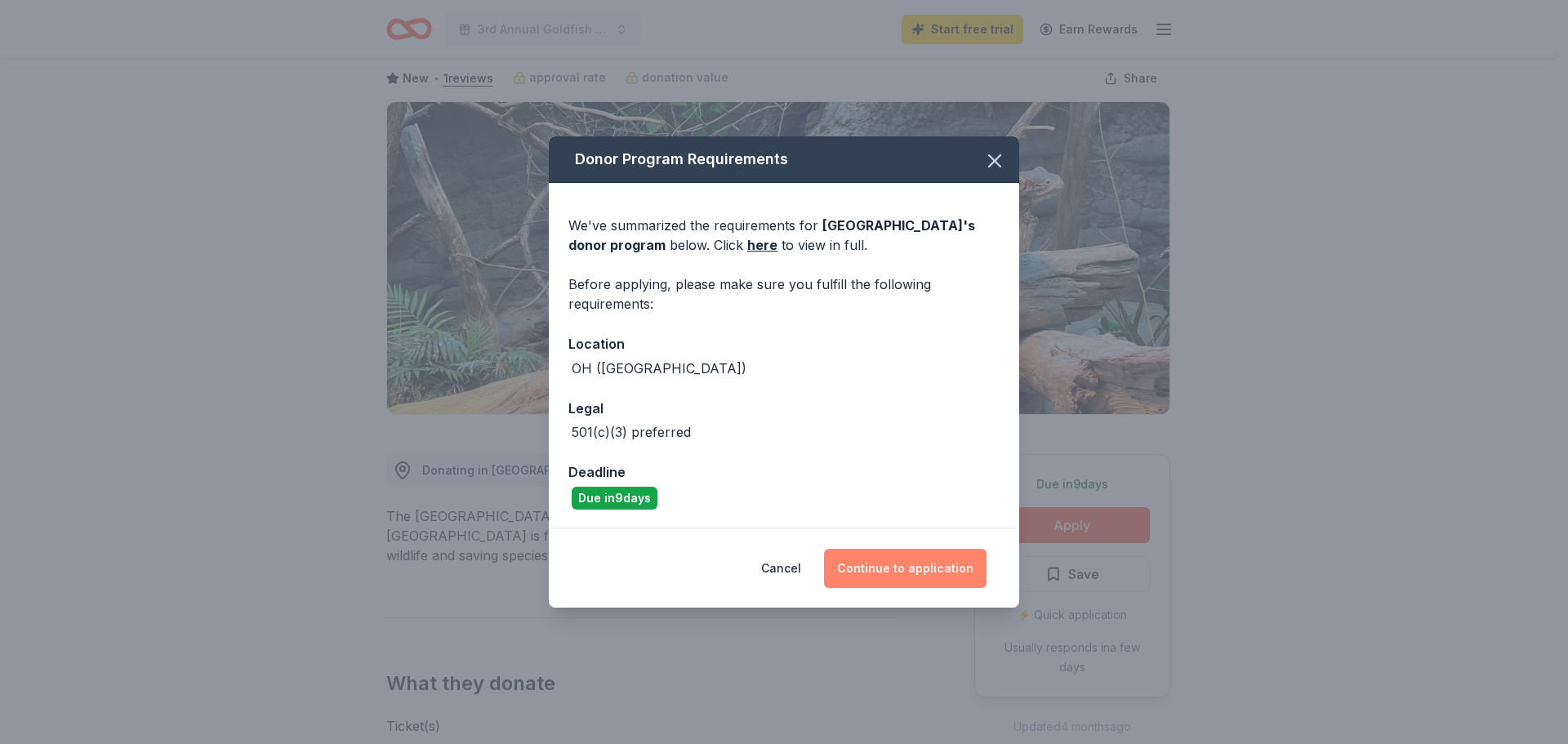
click at [935, 562] on button "Continue to application" at bounding box center [905, 568] width 163 height 39
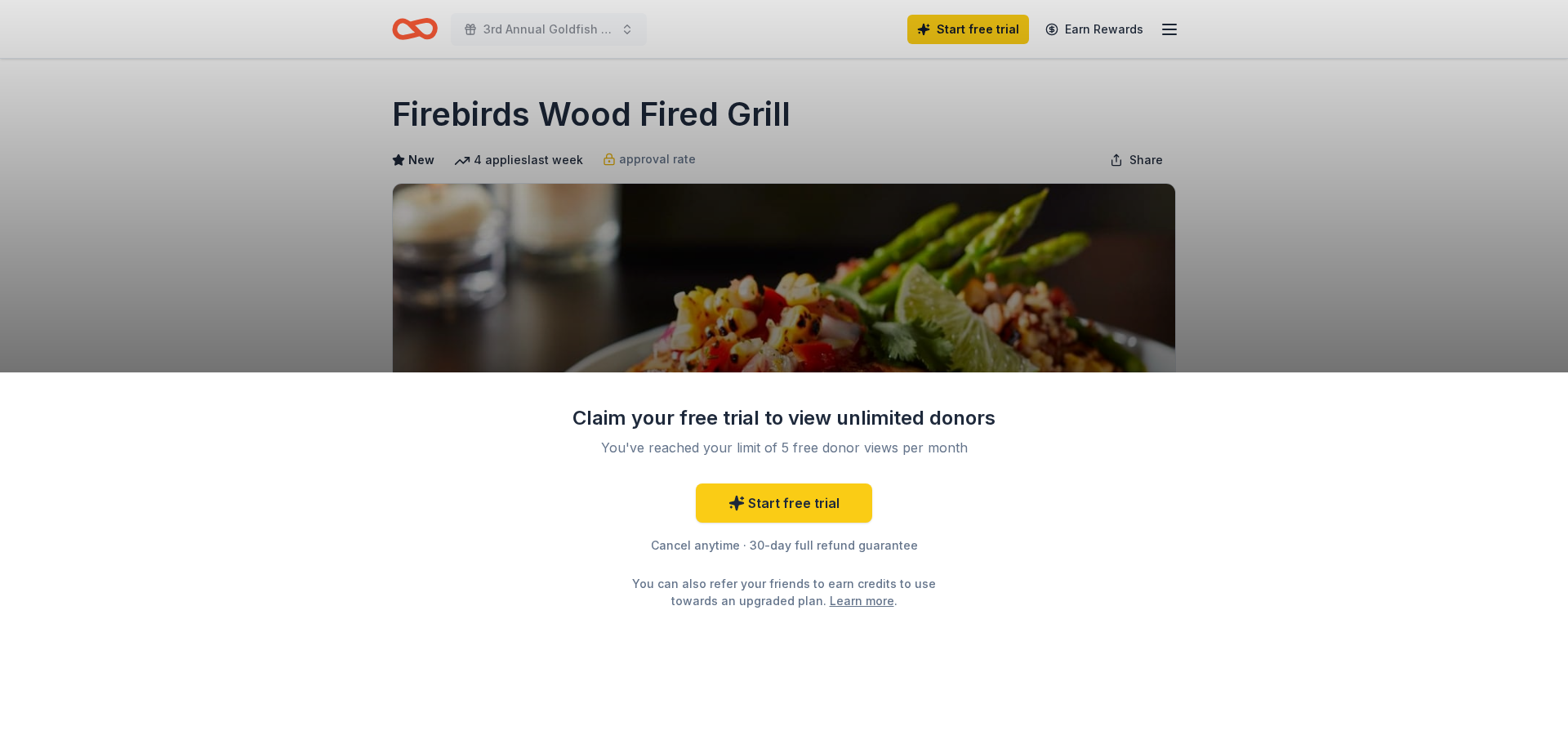
click at [1027, 302] on div "Claim your free trial to view unlimited donors You've reached your limit of 5 f…" at bounding box center [784, 372] width 1568 height 744
